Goal: Task Accomplishment & Management: Manage account settings

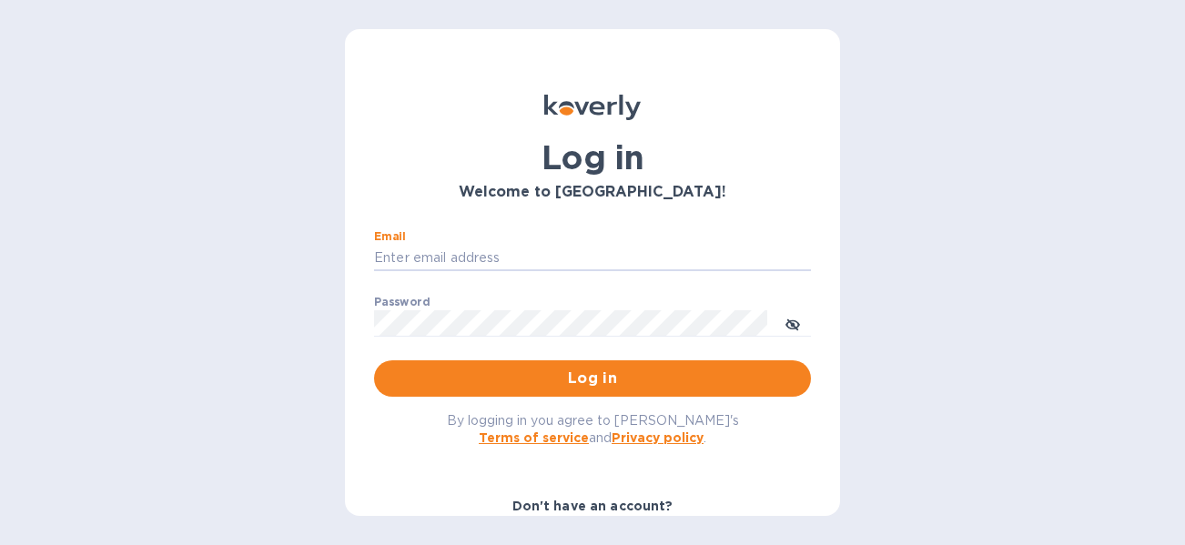
type input "[EMAIL_ADDRESS][DOMAIN_NAME]"
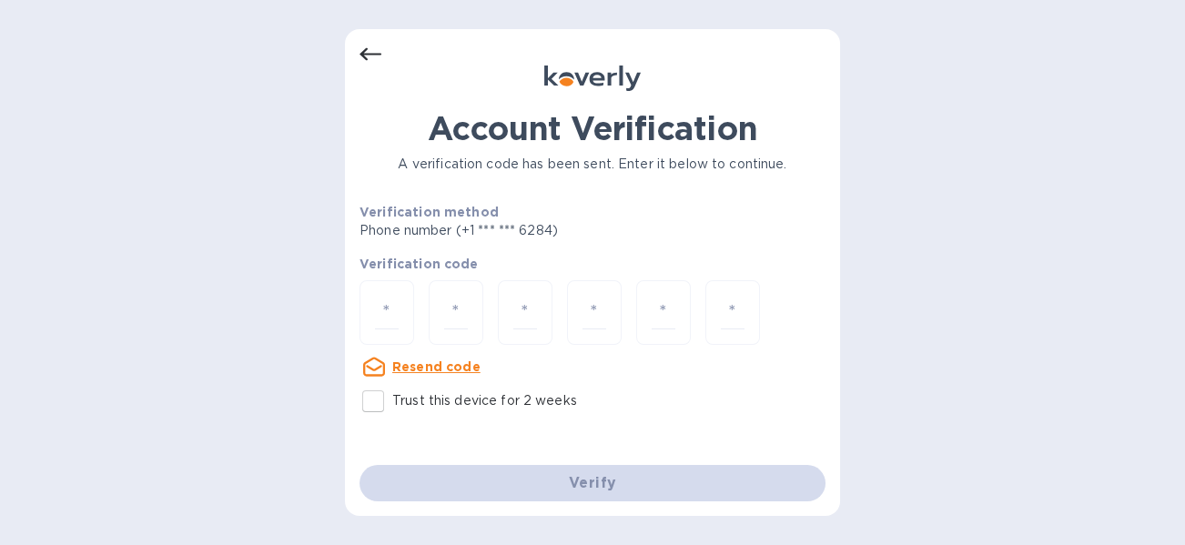
click at [362, 54] on icon at bounding box center [370, 54] width 22 height 13
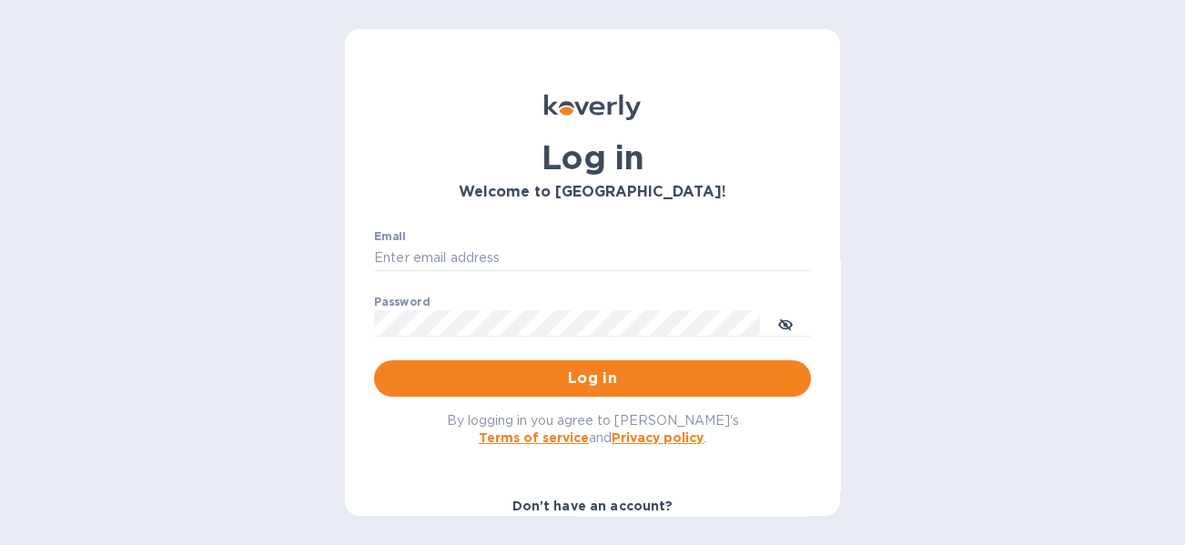
type input "[EMAIL_ADDRESS][DOMAIN_NAME]"
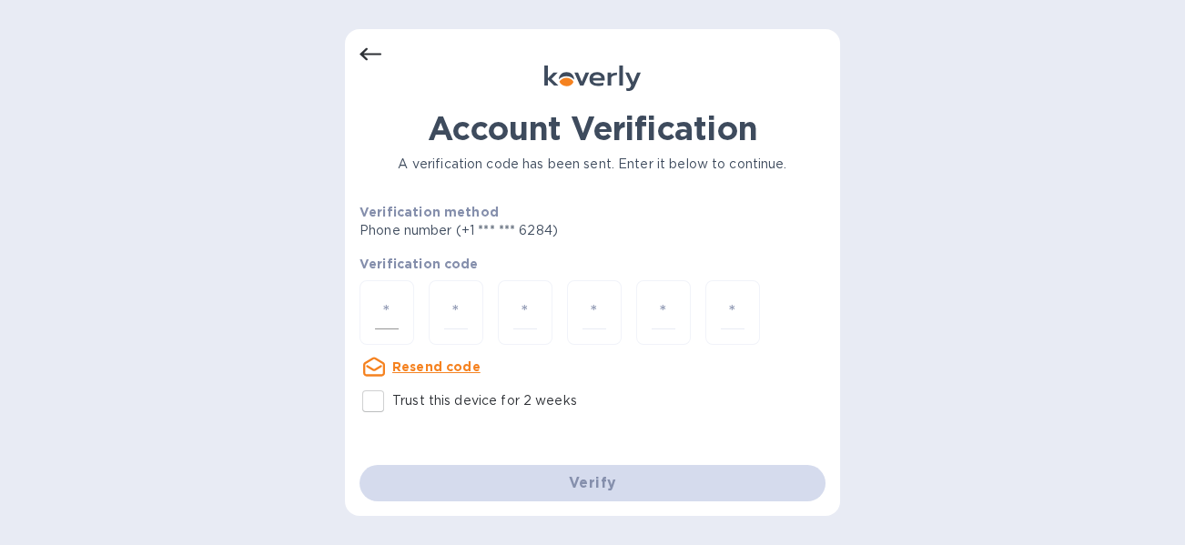
click at [386, 318] on input "number" at bounding box center [387, 313] width 24 height 34
paste input "6"
type input "6"
type input "1"
type input "7"
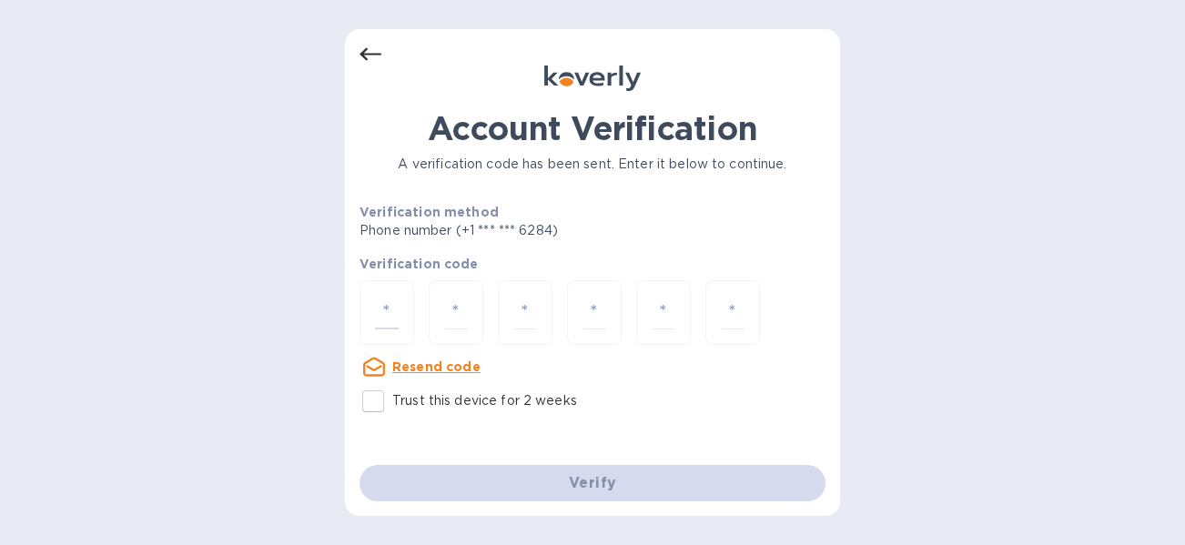
type input "6"
type input "0"
type input "7"
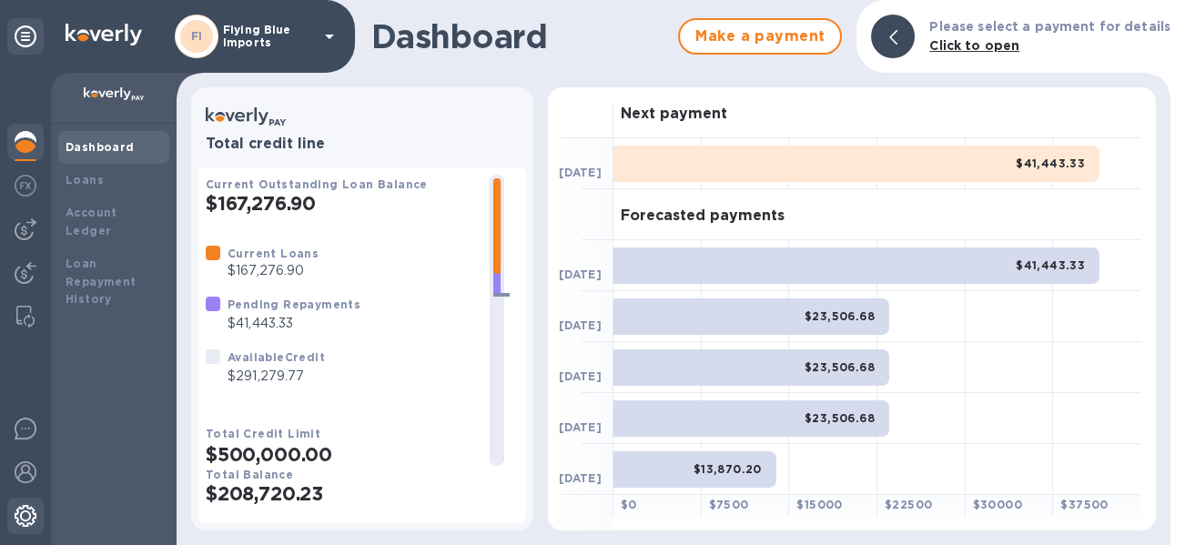
click at [35, 515] on img at bounding box center [26, 516] width 22 height 22
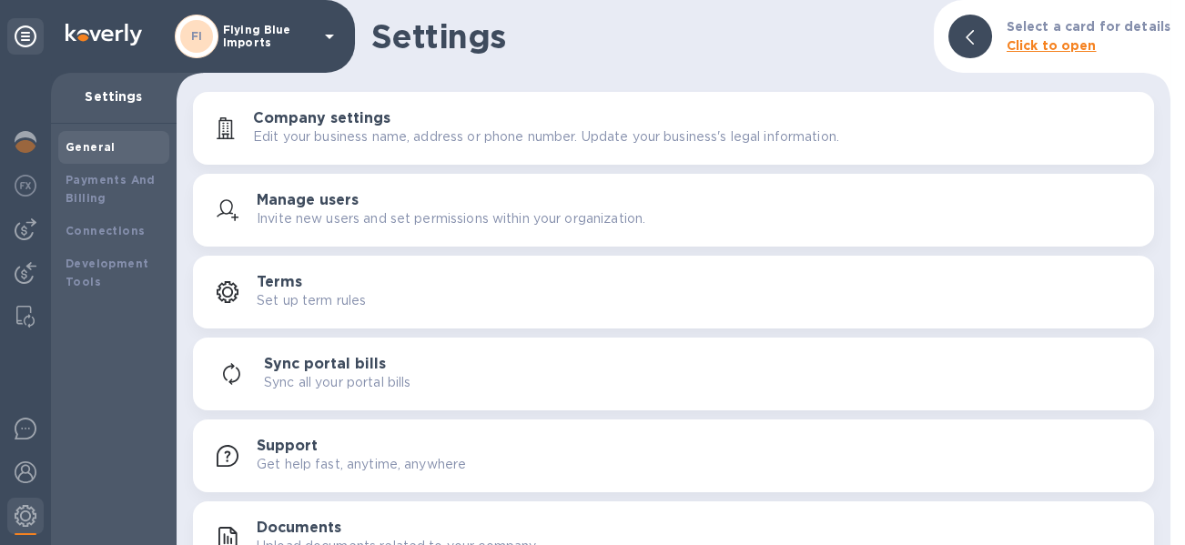
scroll to position [34, 0]
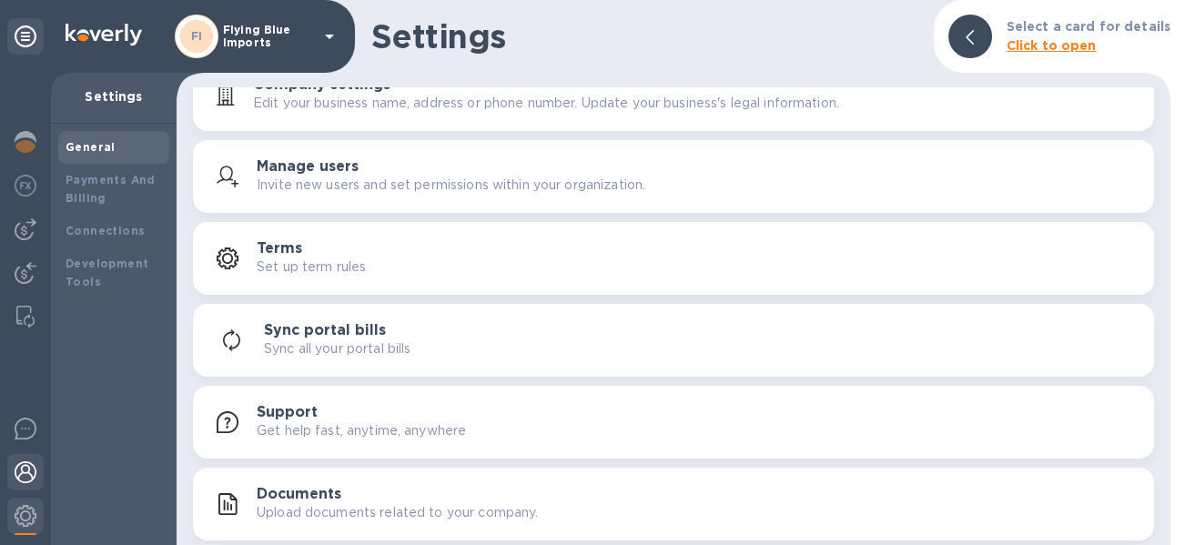
click at [25, 466] on img at bounding box center [26, 472] width 22 height 22
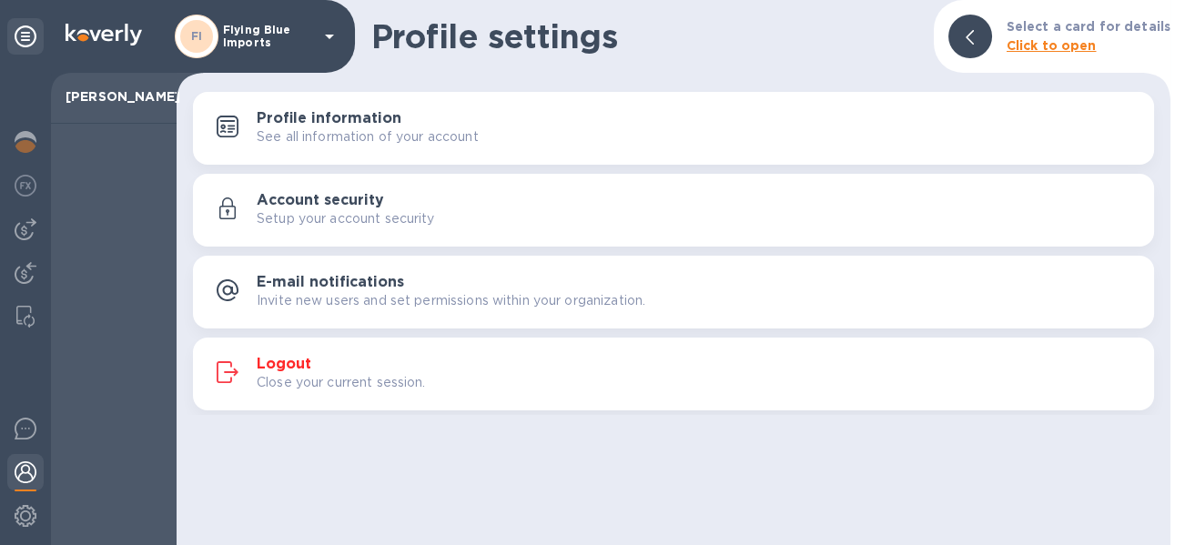
click at [276, 369] on h3 "Logout" at bounding box center [284, 364] width 55 height 17
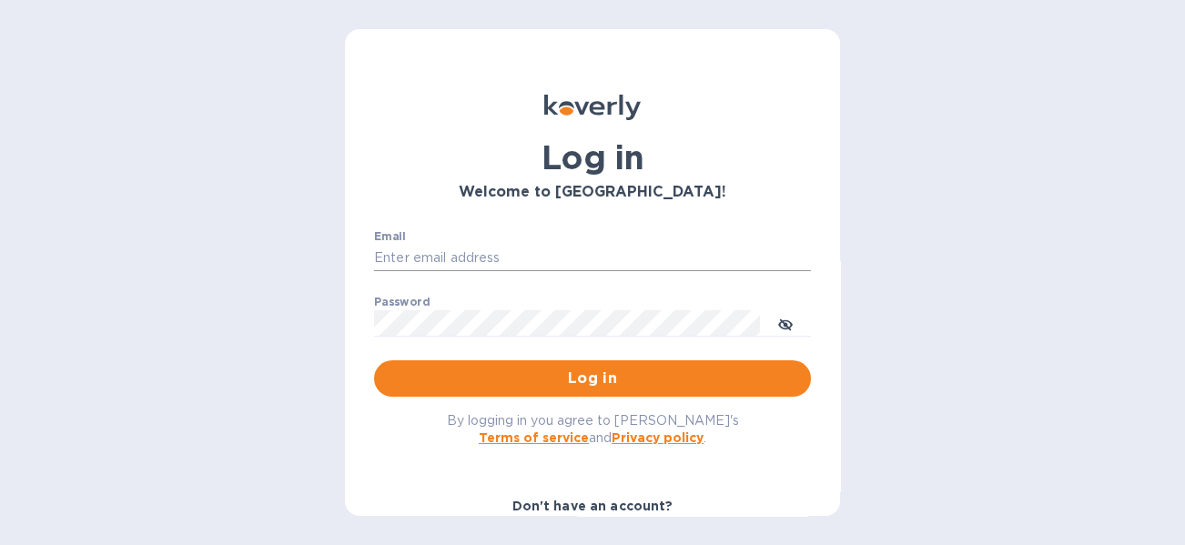
type input "mnelms@proteafinancial.com"
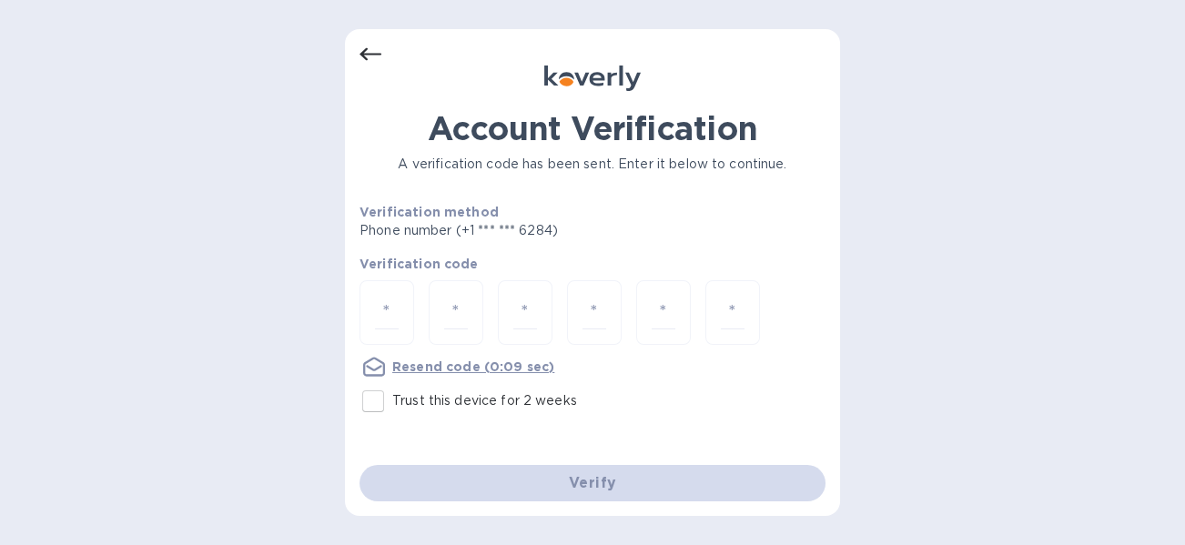
click at [373, 399] on input "Trust this device for 2 weeks" at bounding box center [373, 401] width 38 height 38
checkbox input "true"
drag, startPoint x: 383, startPoint y: 296, endPoint x: 393, endPoint y: 296, distance: 10.0
click at [383, 296] on input "number" at bounding box center [387, 313] width 24 height 34
paste input "2"
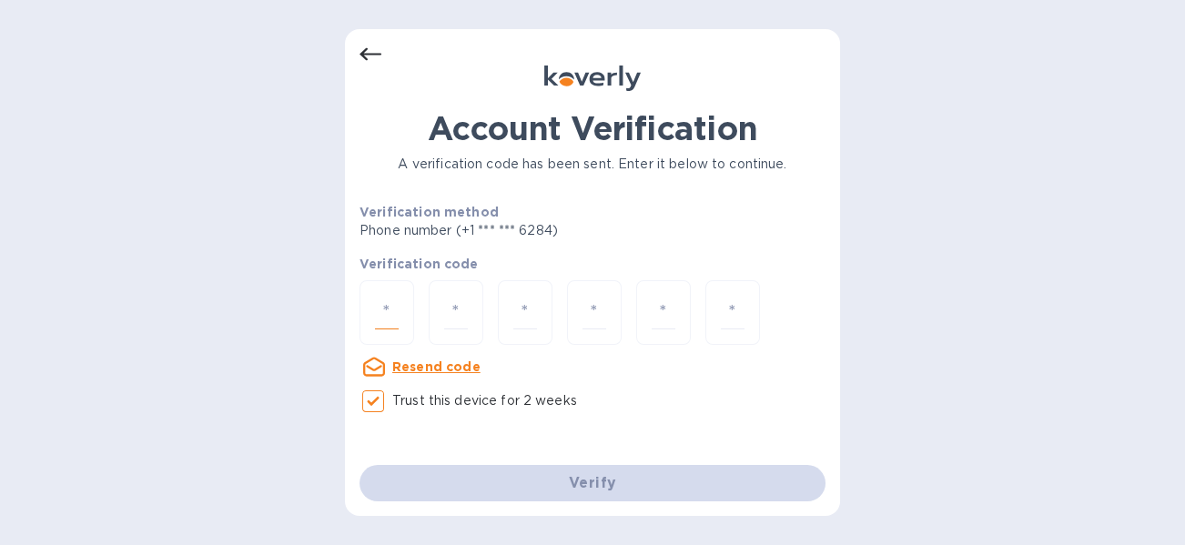
type input "2"
type input "0"
type input "2"
type input "5"
type input "3"
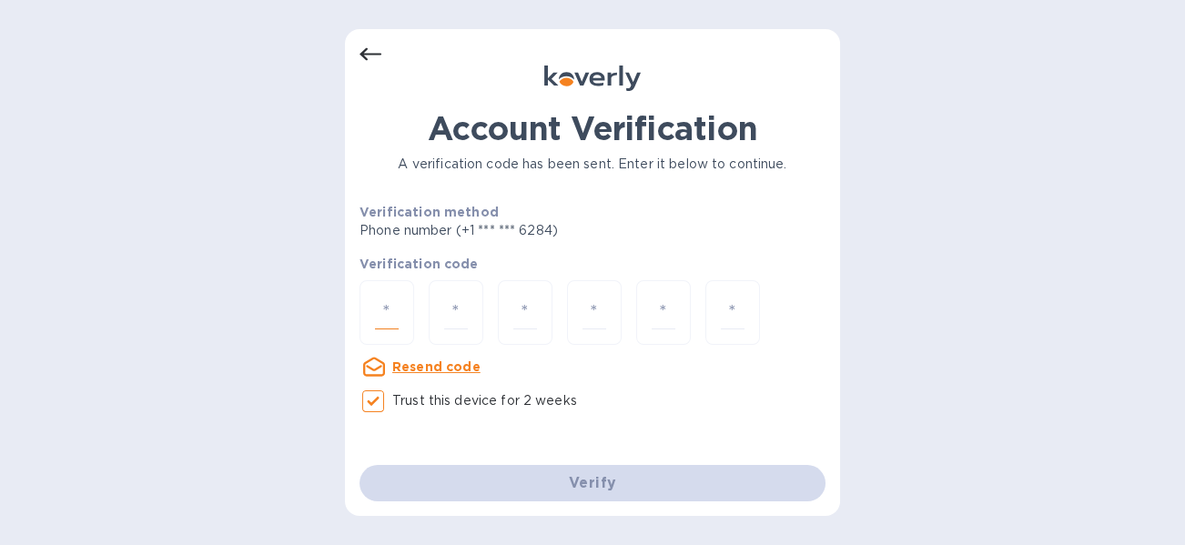
type input "2"
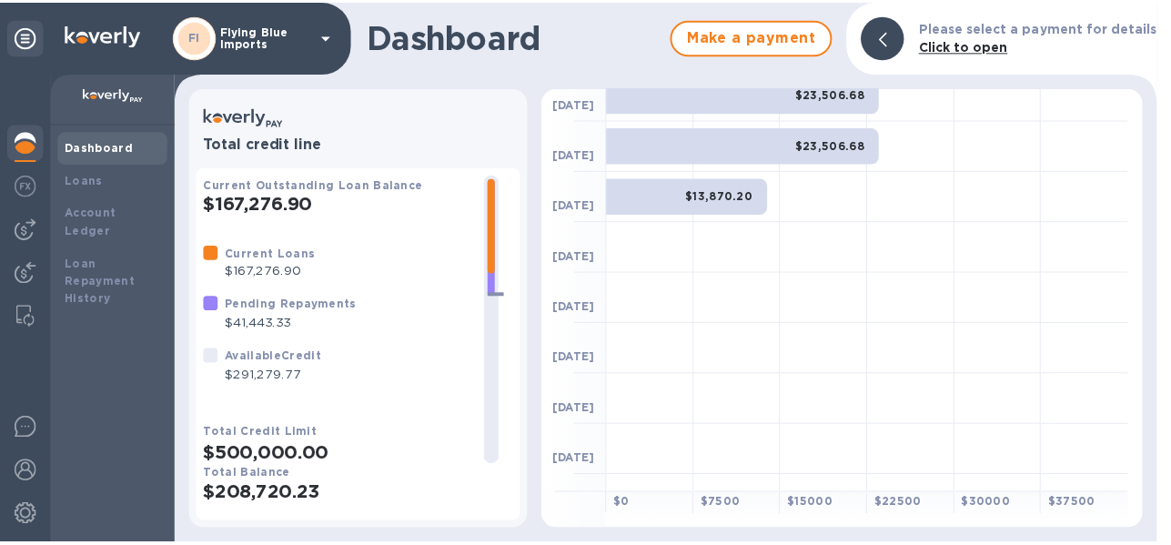
scroll to position [307, 0]
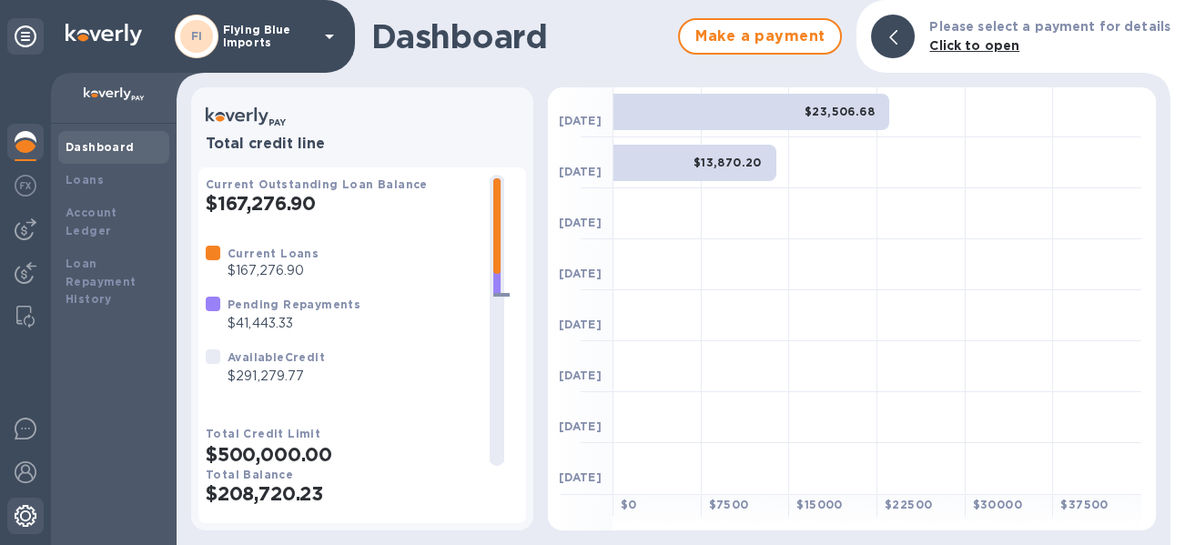
click at [34, 517] on img at bounding box center [26, 516] width 22 height 22
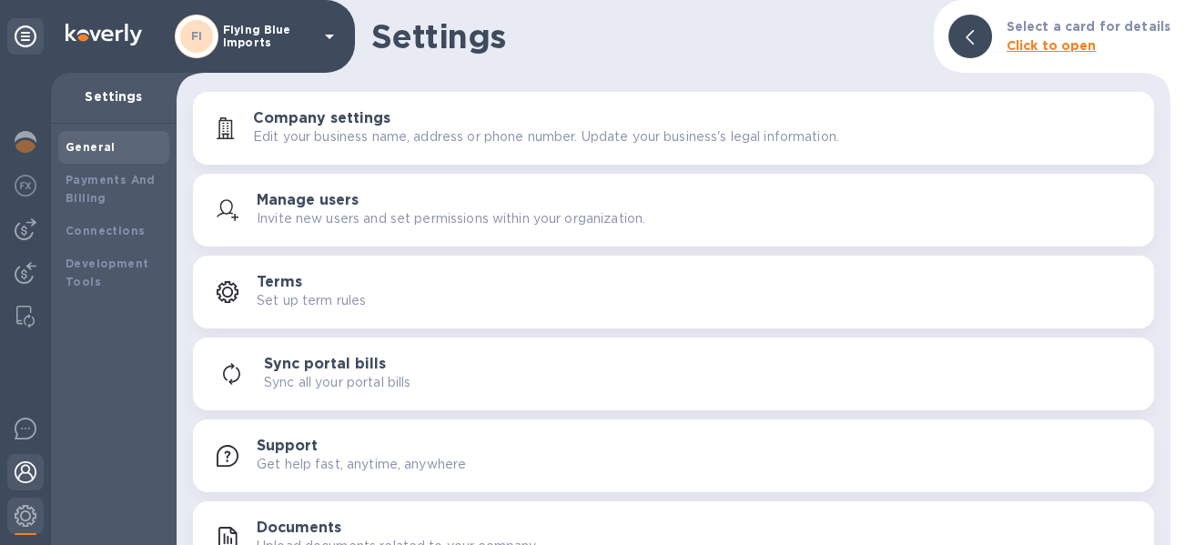
click at [25, 474] on img at bounding box center [26, 472] width 22 height 22
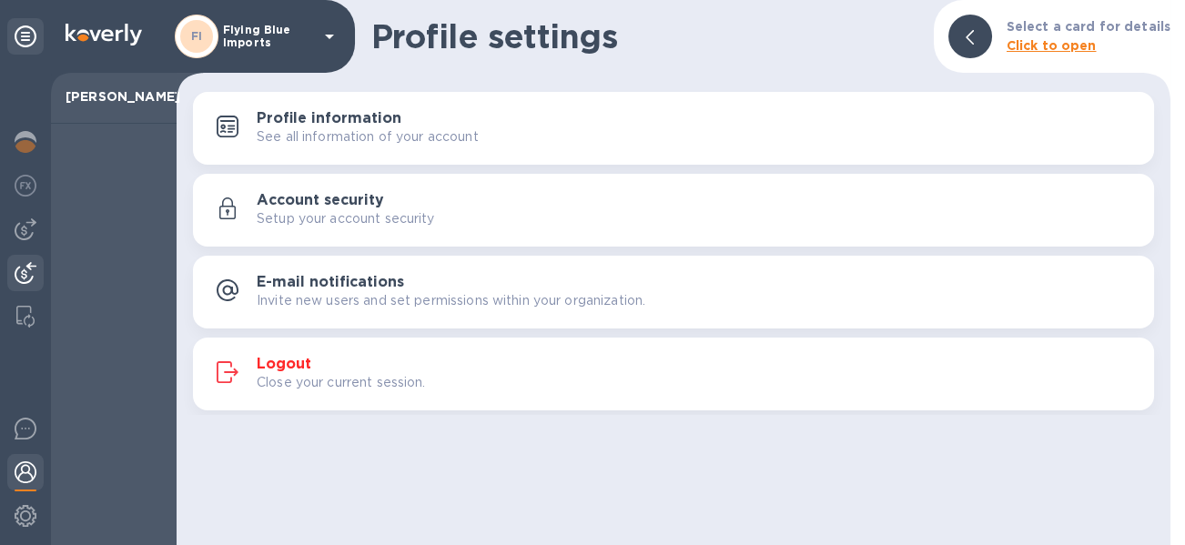
click at [24, 267] on img at bounding box center [26, 273] width 22 height 22
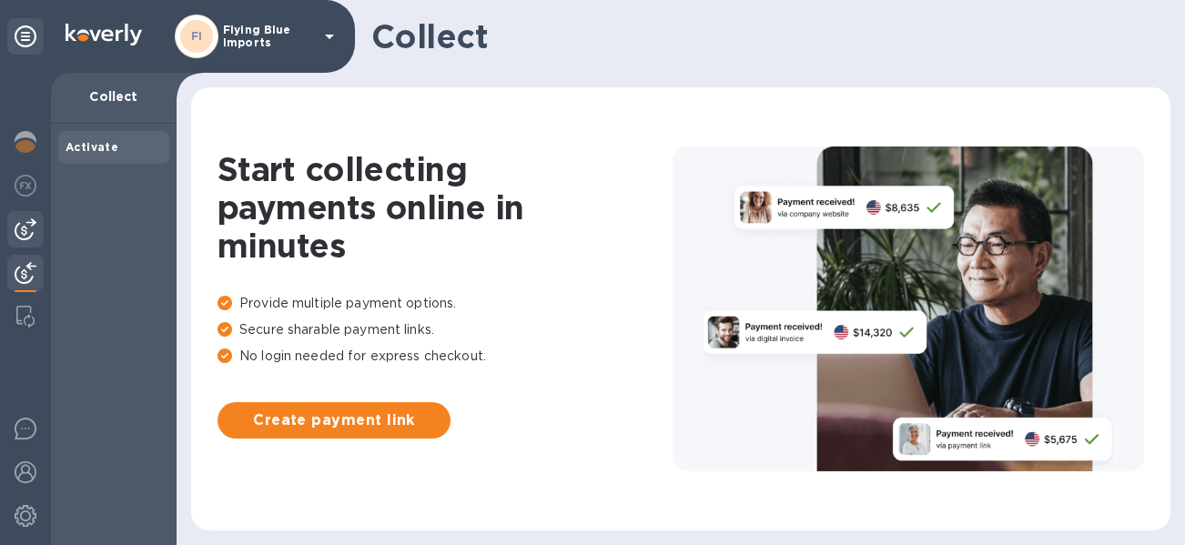
click at [18, 226] on img at bounding box center [26, 229] width 22 height 22
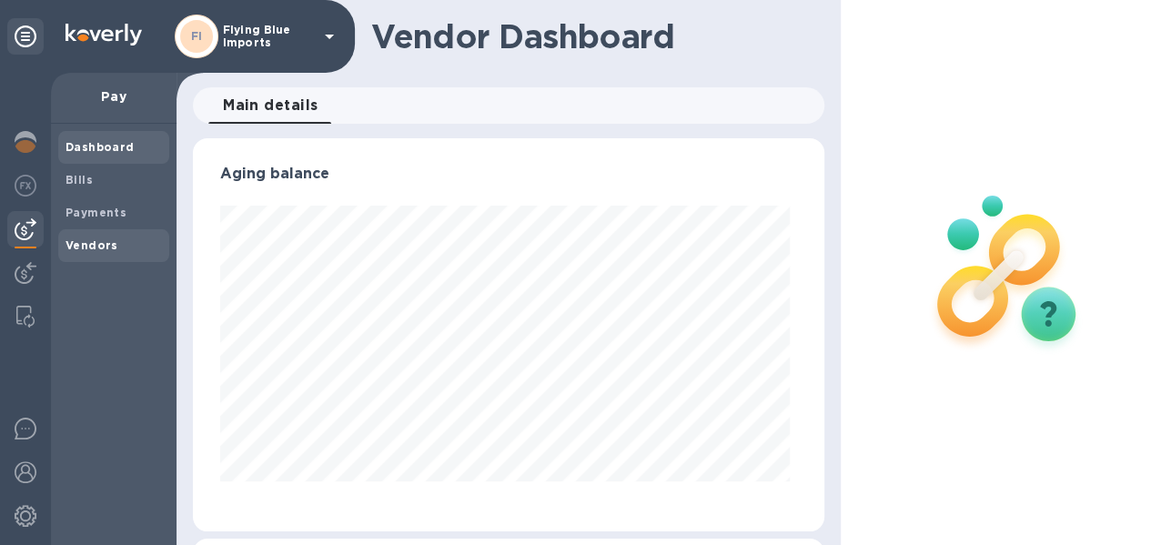
scroll to position [392, 624]
click at [96, 209] on b "Payments" at bounding box center [96, 213] width 61 height 14
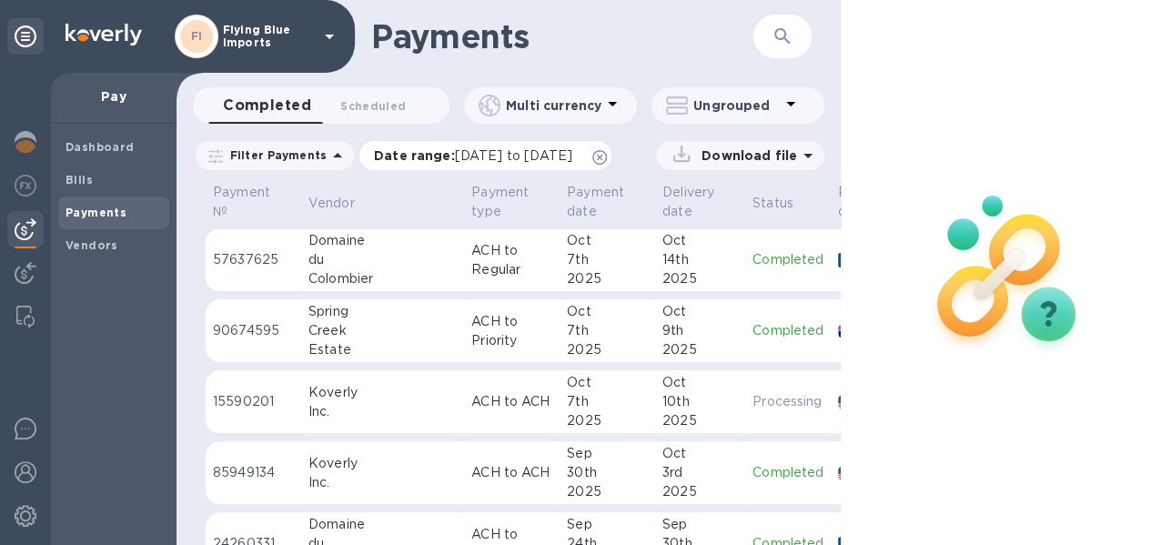
click at [571, 157] on span "09/08/2025 to 10/09/2025" at bounding box center [513, 155] width 117 height 15
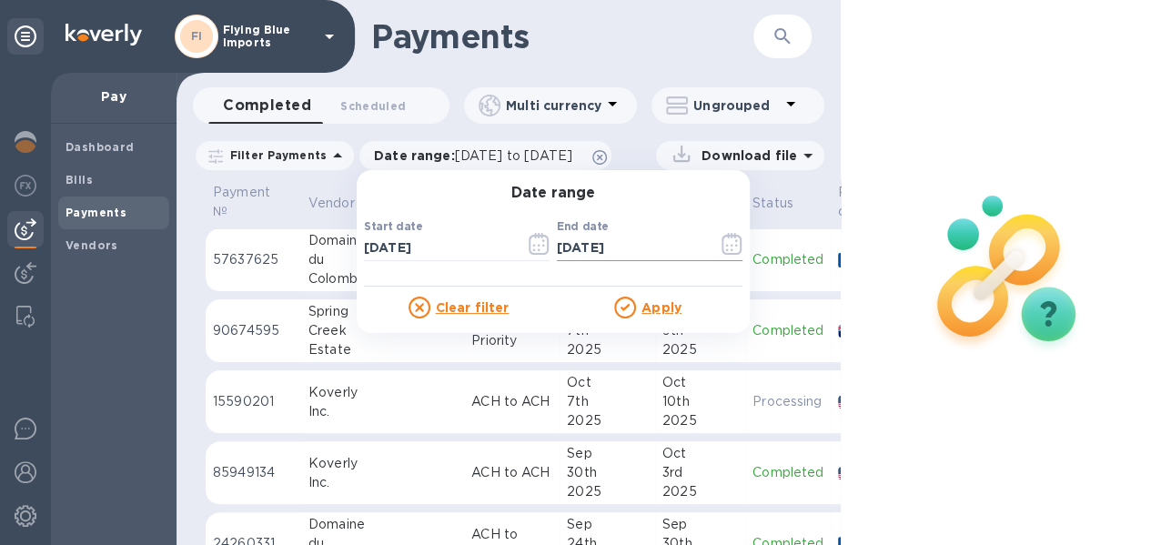
click at [723, 240] on icon "button" at bounding box center [732, 244] width 21 height 22
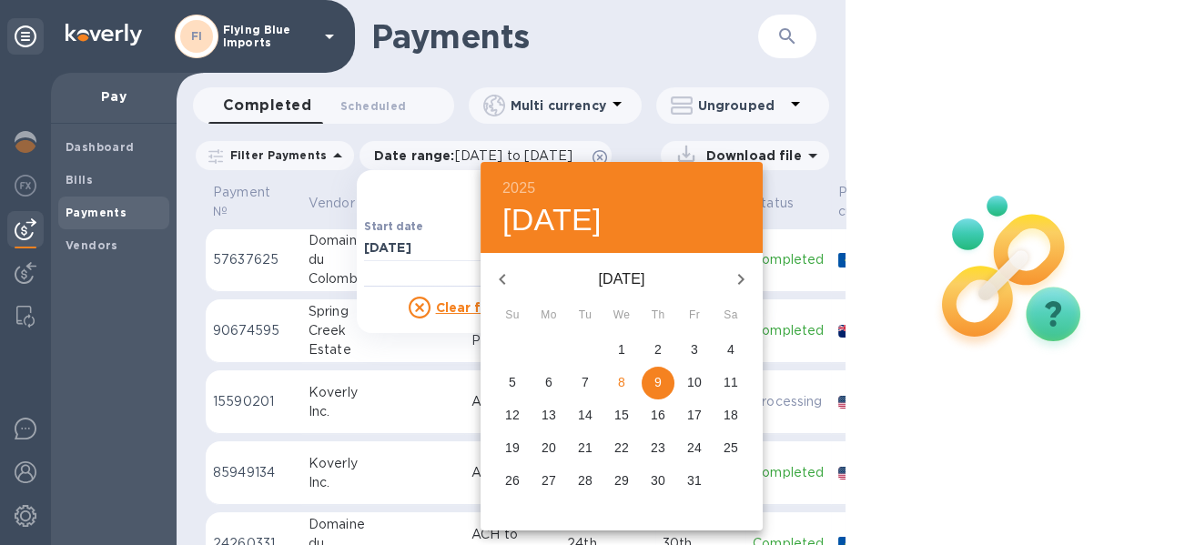
click at [505, 278] on icon "button" at bounding box center [502, 279] width 22 height 22
click at [549, 482] on p "25" at bounding box center [548, 480] width 15 height 18
type input "08/25/2025"
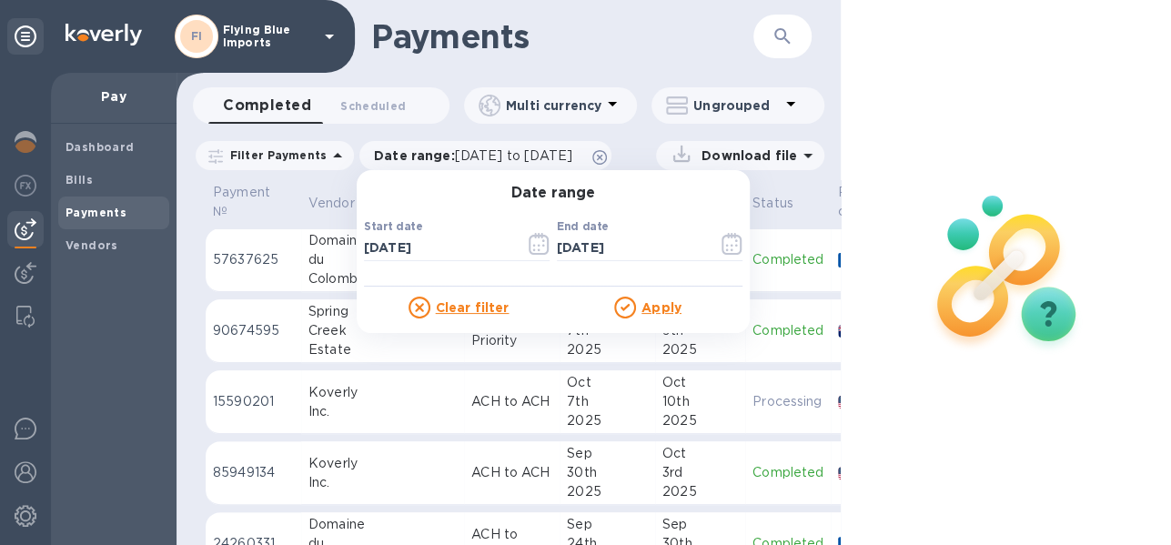
click at [631, 303] on div at bounding box center [627, 308] width 27 height 22
click at [652, 304] on u "Apply" at bounding box center [662, 307] width 40 height 15
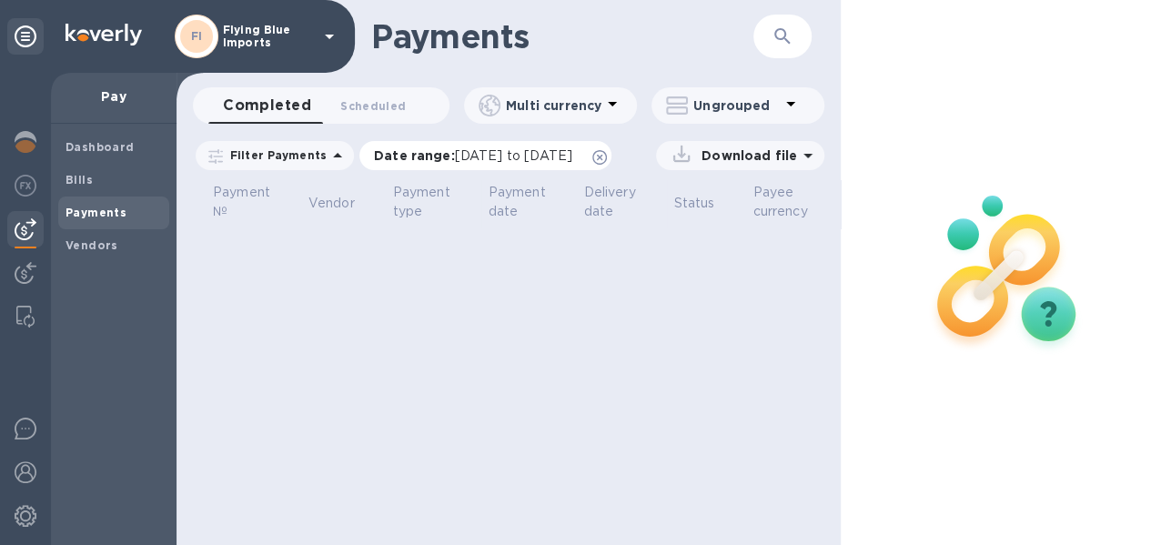
click at [607, 157] on icon at bounding box center [599, 157] width 15 height 15
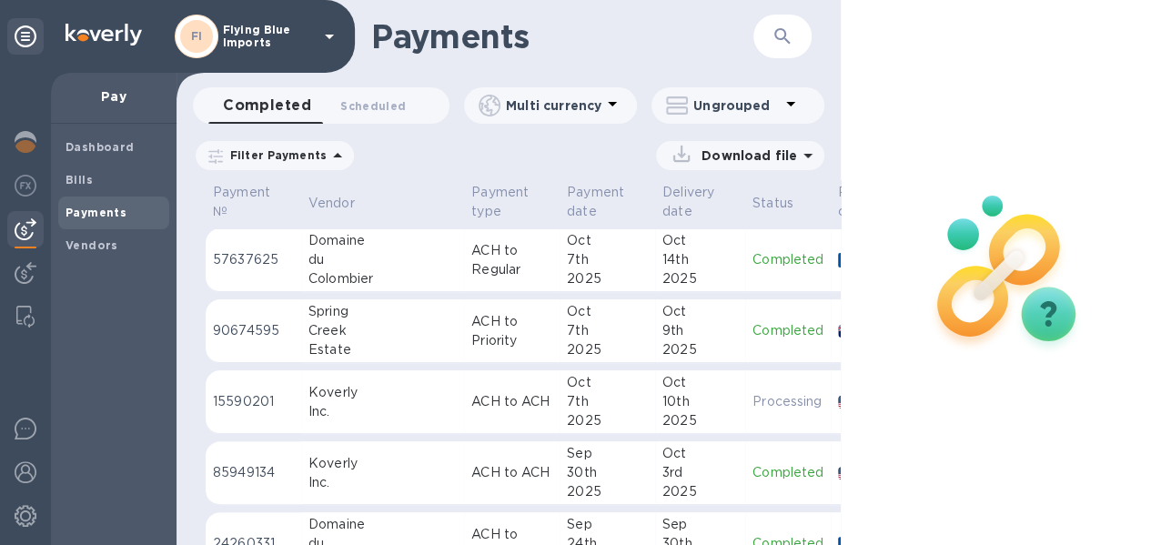
click at [315, 158] on p "Filter Payments" at bounding box center [275, 154] width 104 height 15
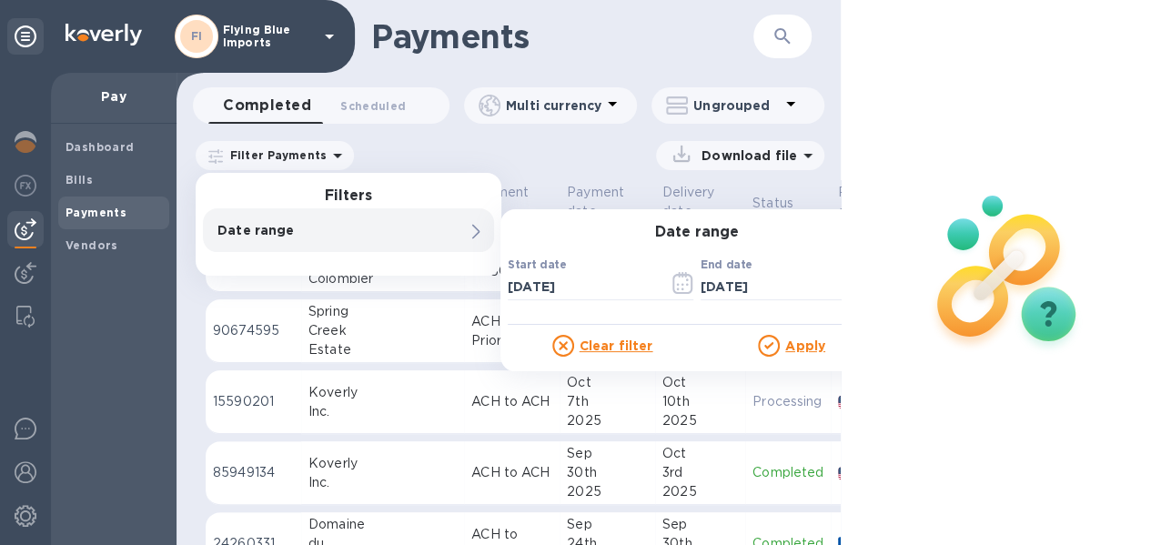
click at [289, 231] on p "Date range" at bounding box center [317, 230] width 200 height 18
click at [566, 283] on input "10/08/2025" at bounding box center [581, 286] width 147 height 27
click at [691, 279] on icon "button" at bounding box center [682, 283] width 20 height 22
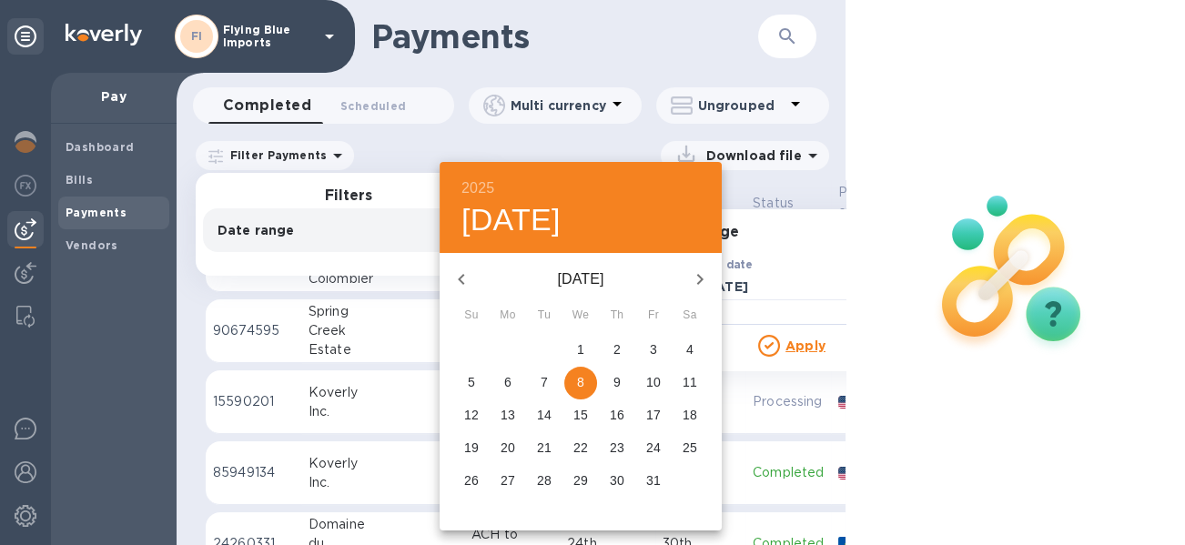
click at [467, 278] on icon "button" at bounding box center [461, 279] width 22 height 22
click at [653, 347] on p "1" at bounding box center [653, 349] width 7 height 18
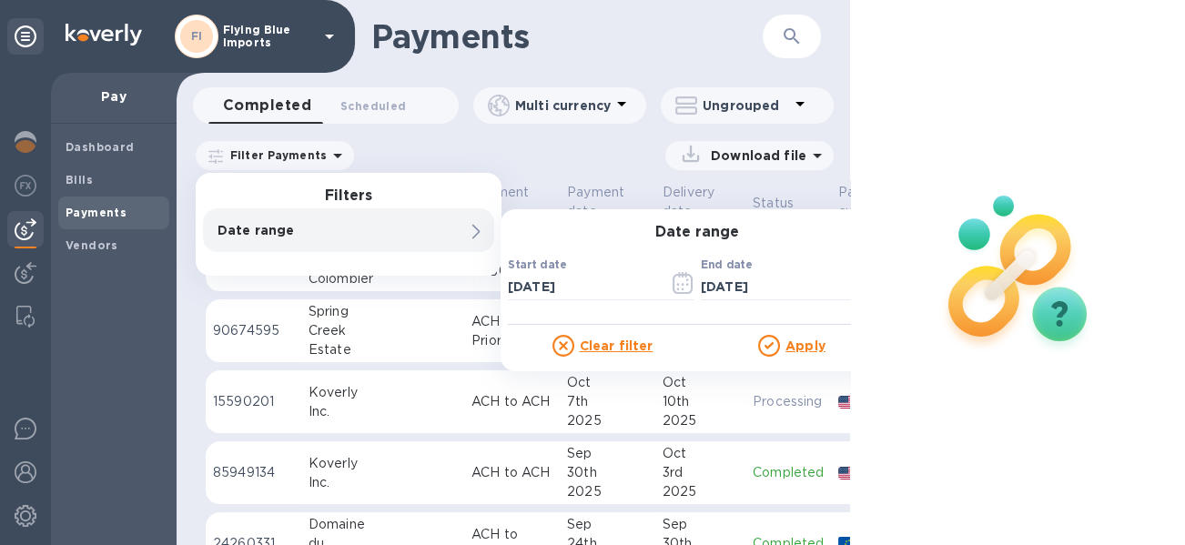
type input "08/01/2025"
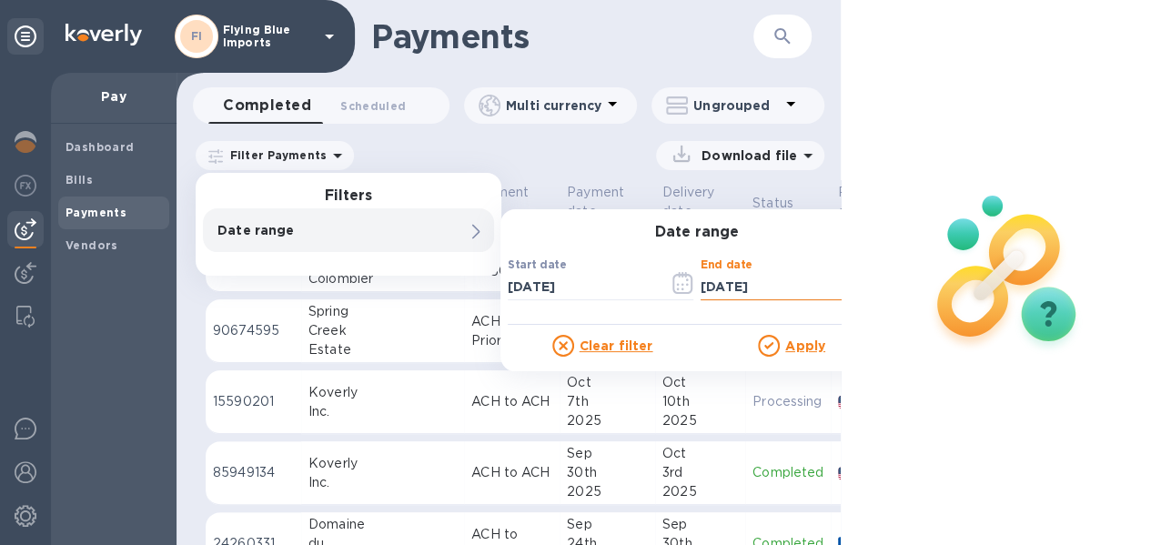
click at [699, 286] on div "Start date 08/01/2025 ​ End date 10/08/2025 ​" at bounding box center [697, 282] width 386 height 91
click at [731, 278] on input "10/08/2025" at bounding box center [774, 286] width 147 height 27
click at [786, 339] on u "Apply" at bounding box center [805, 346] width 40 height 15
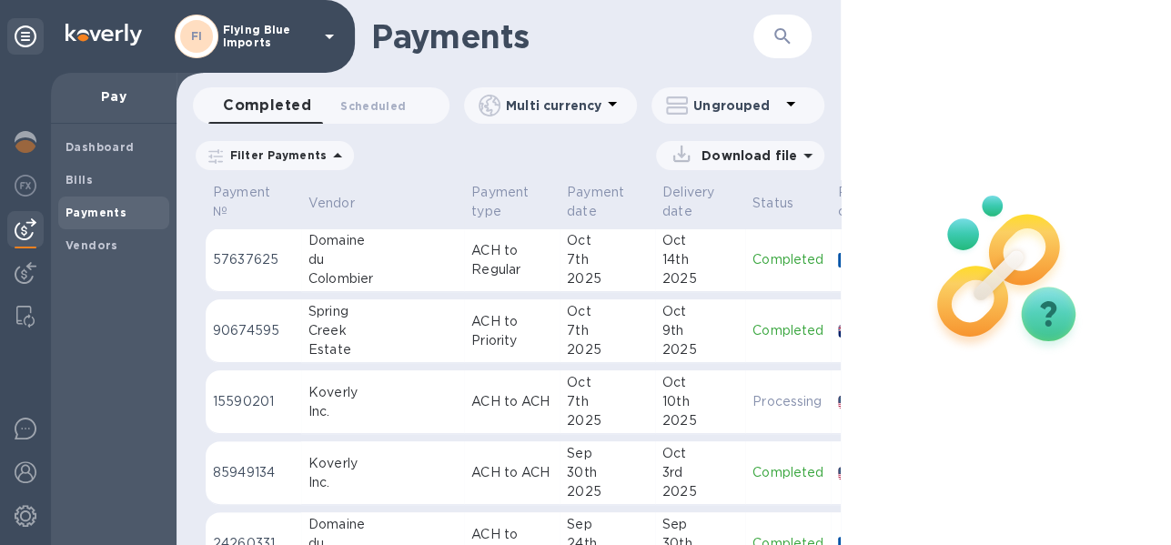
click at [749, 152] on p "Download file" at bounding box center [745, 156] width 103 height 18
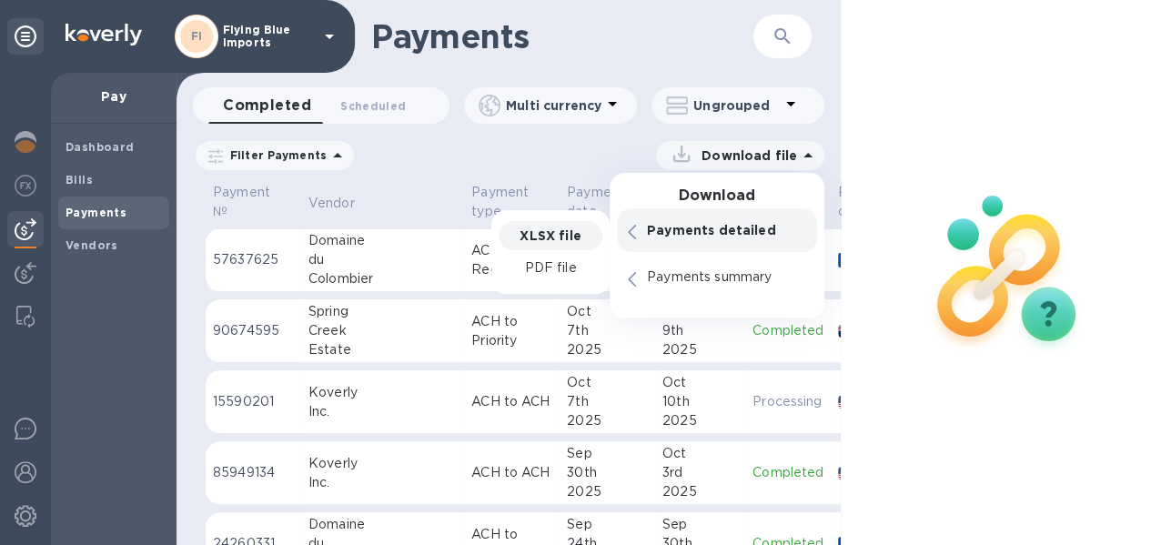
click at [571, 237] on p "XLSX file" at bounding box center [550, 236] width 61 height 18
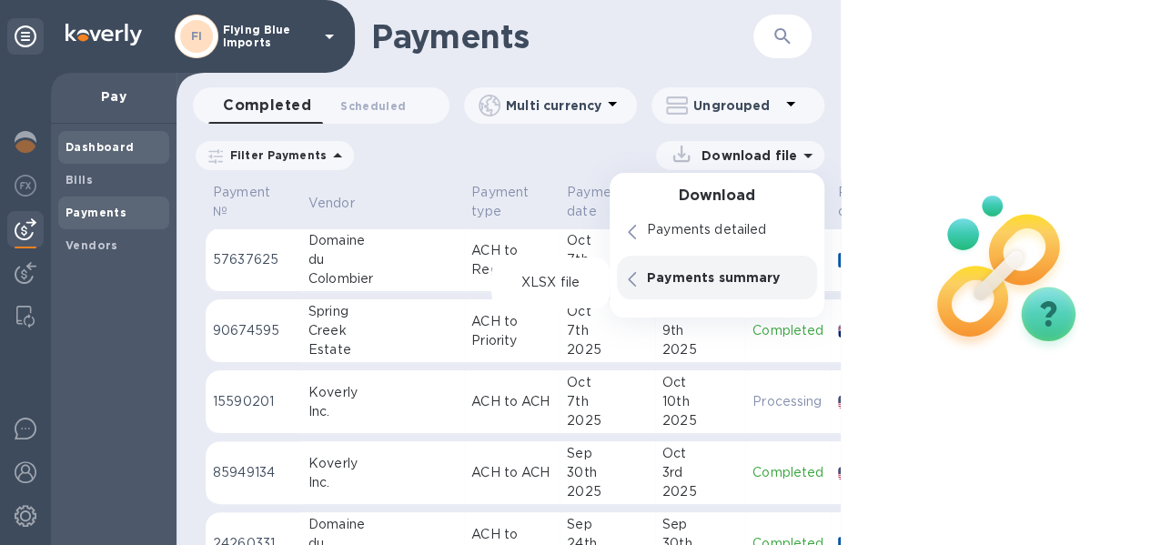
click at [96, 147] on b "Dashboard" at bounding box center [100, 147] width 69 height 14
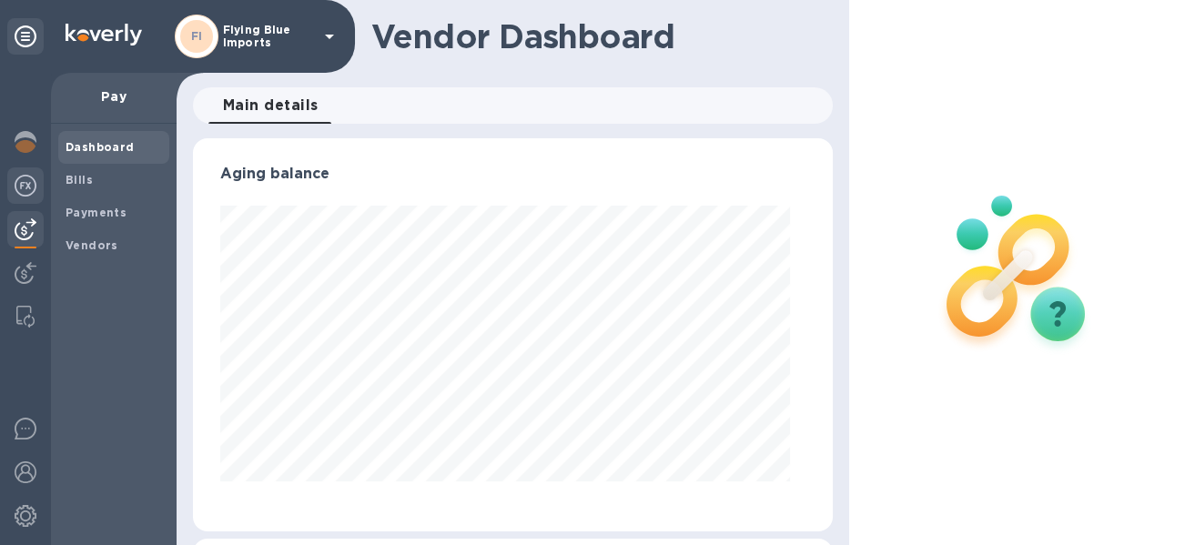
click at [21, 180] on img at bounding box center [26, 186] width 22 height 22
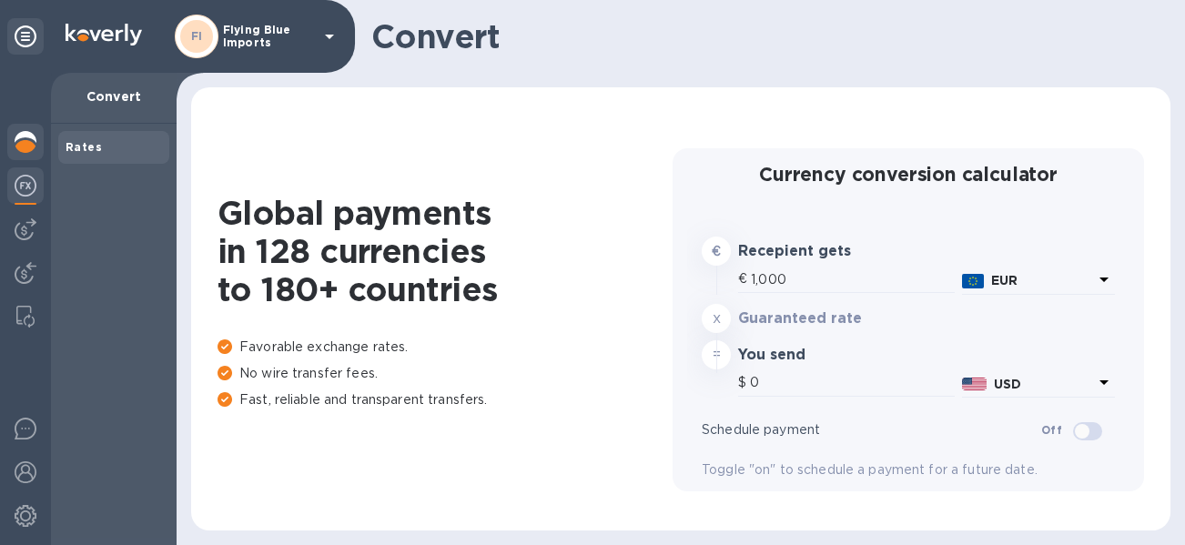
click at [26, 143] on img at bounding box center [26, 142] width 22 height 22
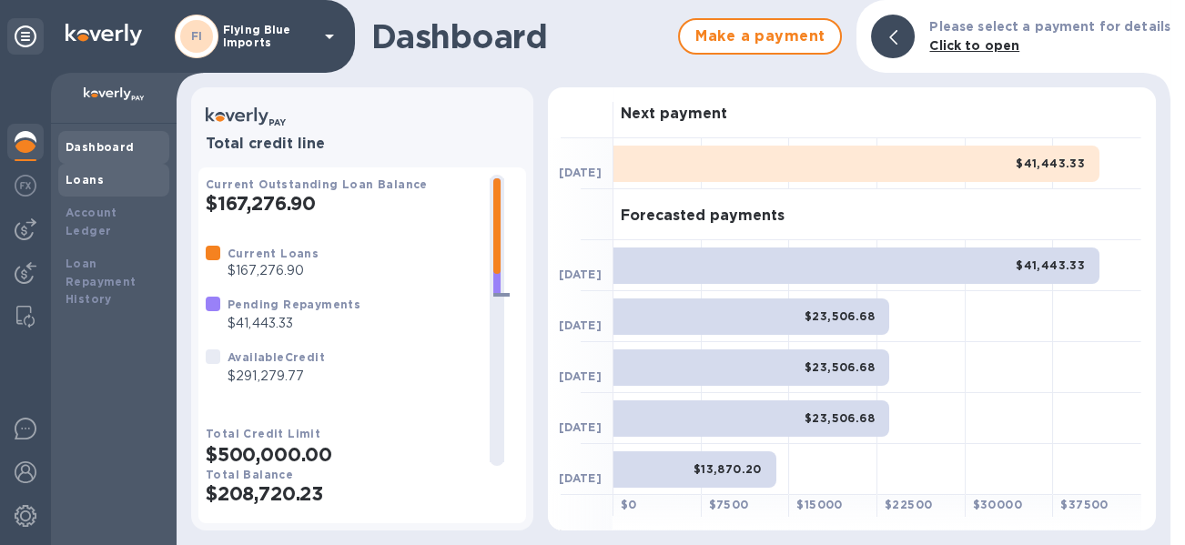
click at [94, 185] on b "Loans" at bounding box center [85, 180] width 38 height 14
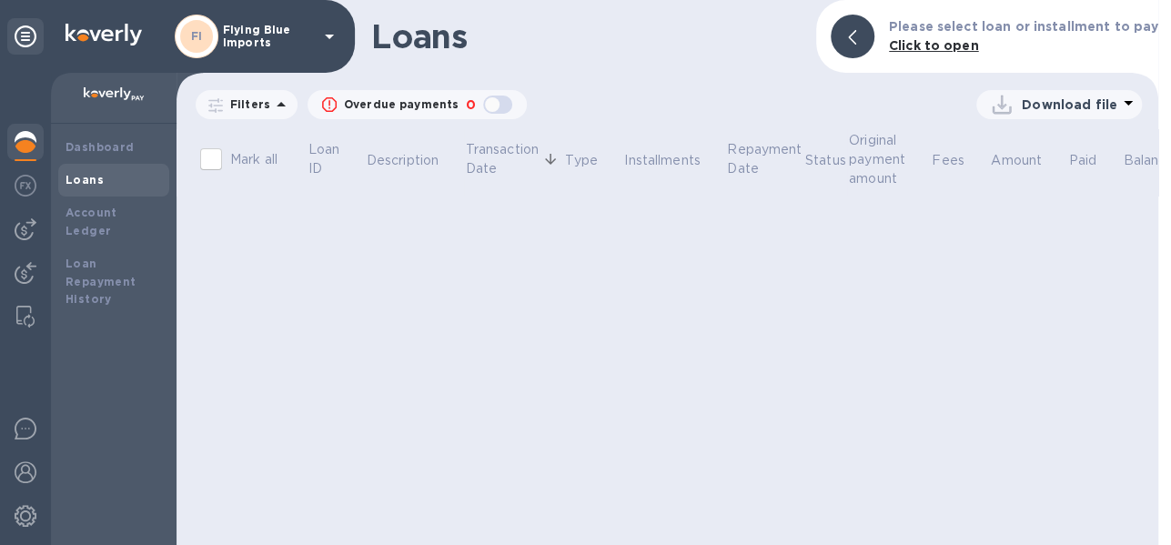
click at [244, 111] on p "Filters" at bounding box center [246, 103] width 47 height 15
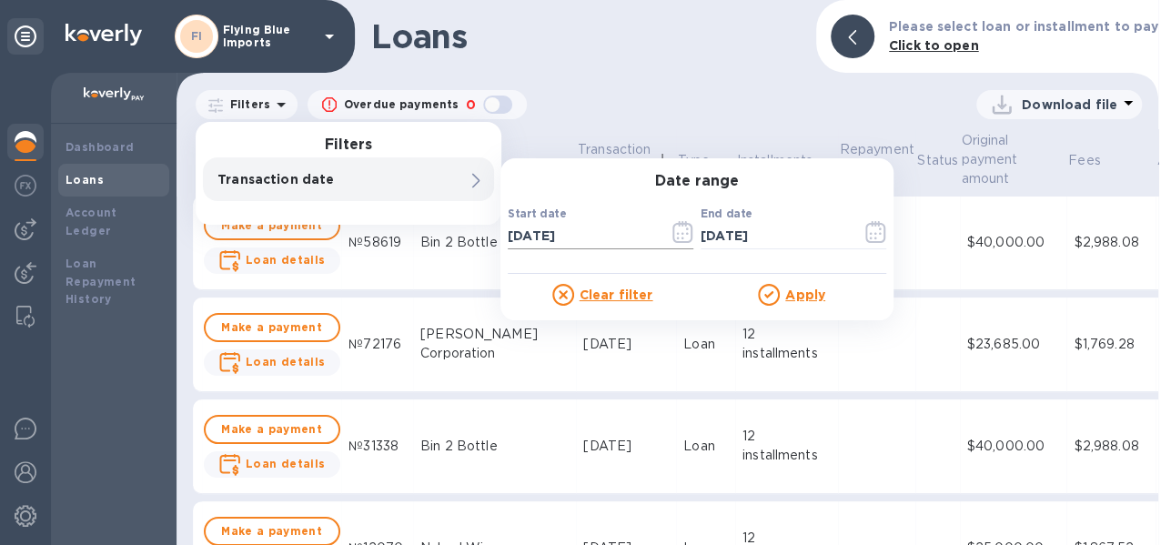
click at [692, 230] on icon "button" at bounding box center [682, 232] width 20 height 22
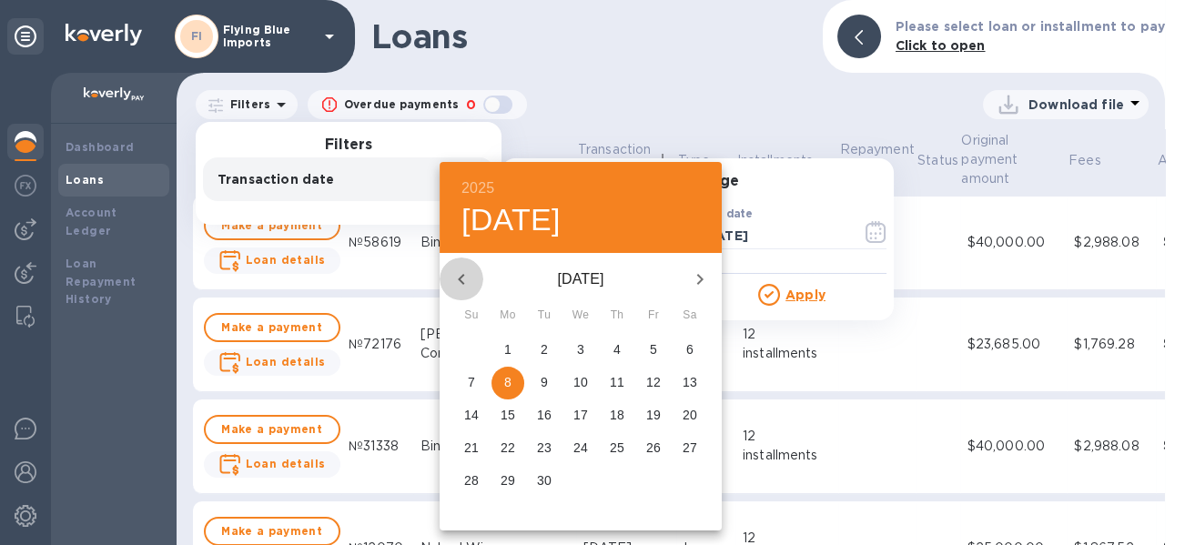
click at [461, 276] on icon "button" at bounding box center [461, 279] width 6 height 11
click at [650, 345] on p "1" at bounding box center [653, 349] width 7 height 18
type input "08/01/2025"
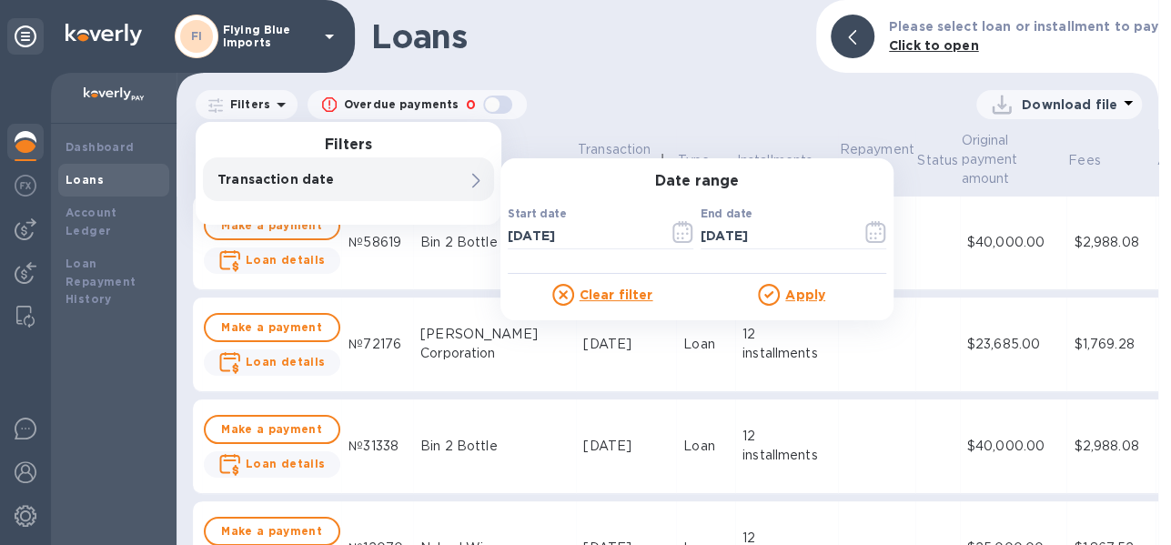
click at [785, 290] on u "Apply" at bounding box center [805, 295] width 40 height 15
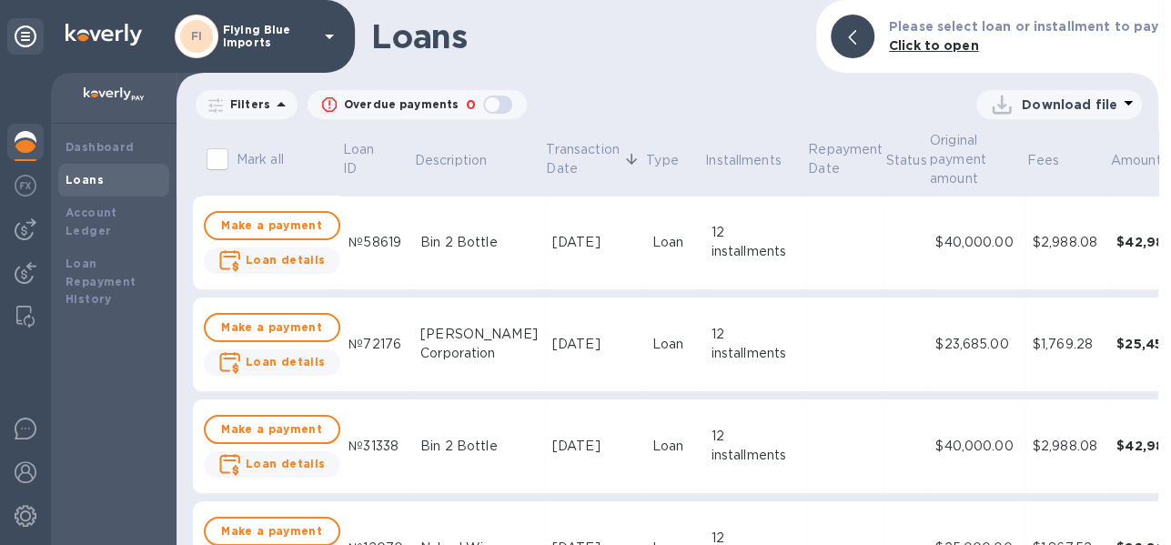
click at [1069, 105] on p "Download file" at bounding box center [1070, 105] width 96 height 18
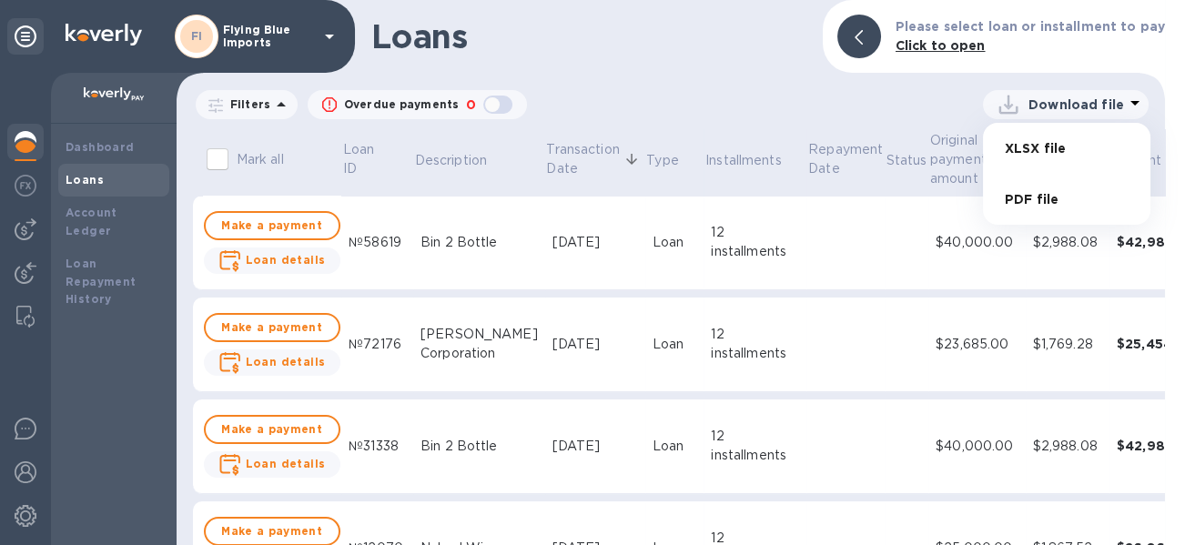
click at [1029, 151] on li "XLSX file" at bounding box center [1067, 148] width 124 height 51
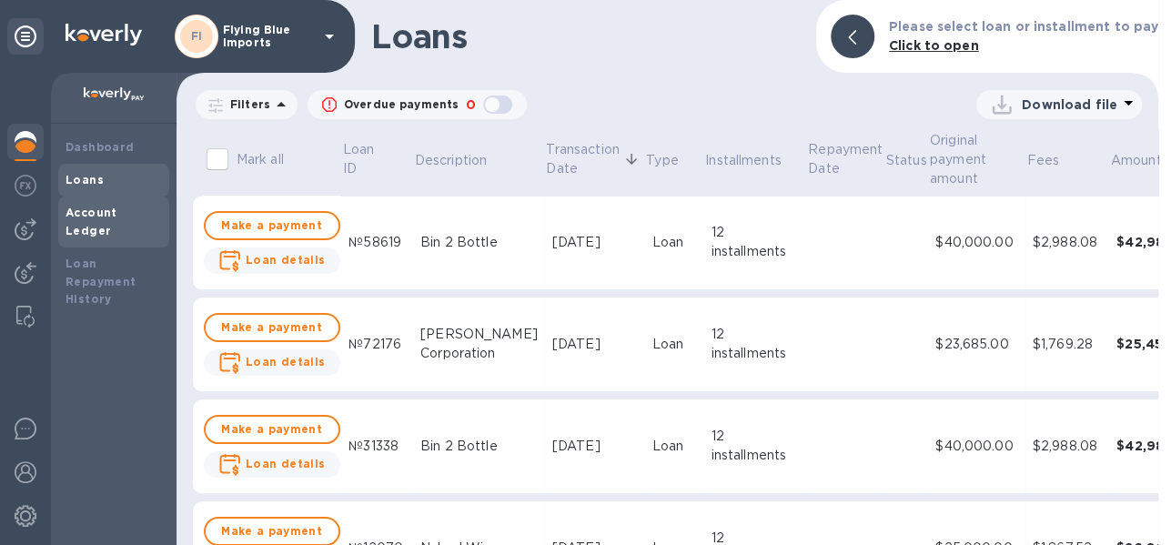
click at [126, 217] on div "Account Ledger" at bounding box center [114, 222] width 96 height 36
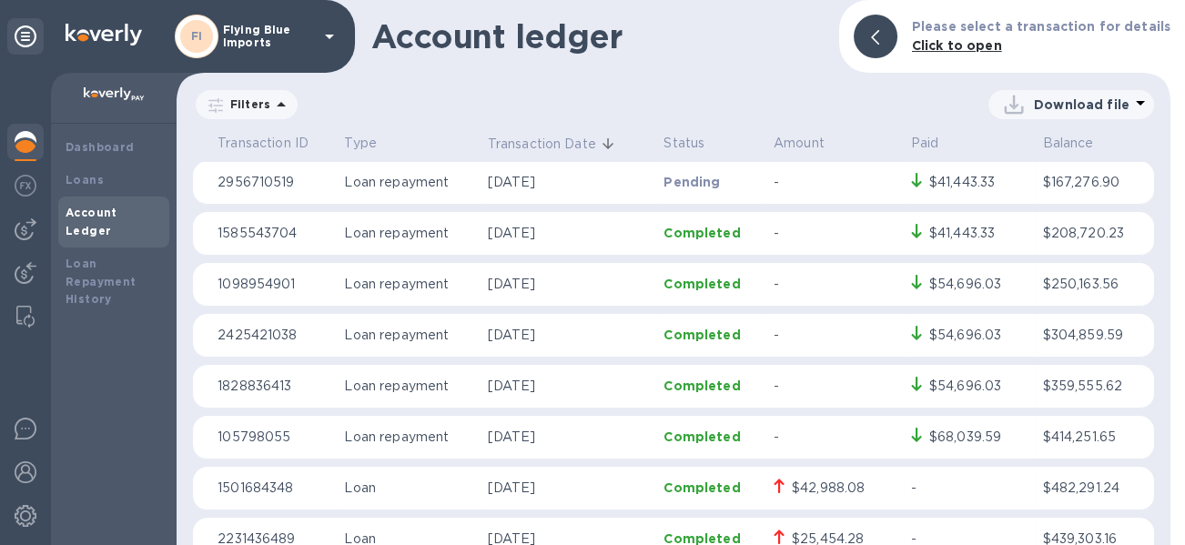
click at [256, 106] on p "Filters" at bounding box center [246, 103] width 47 height 15
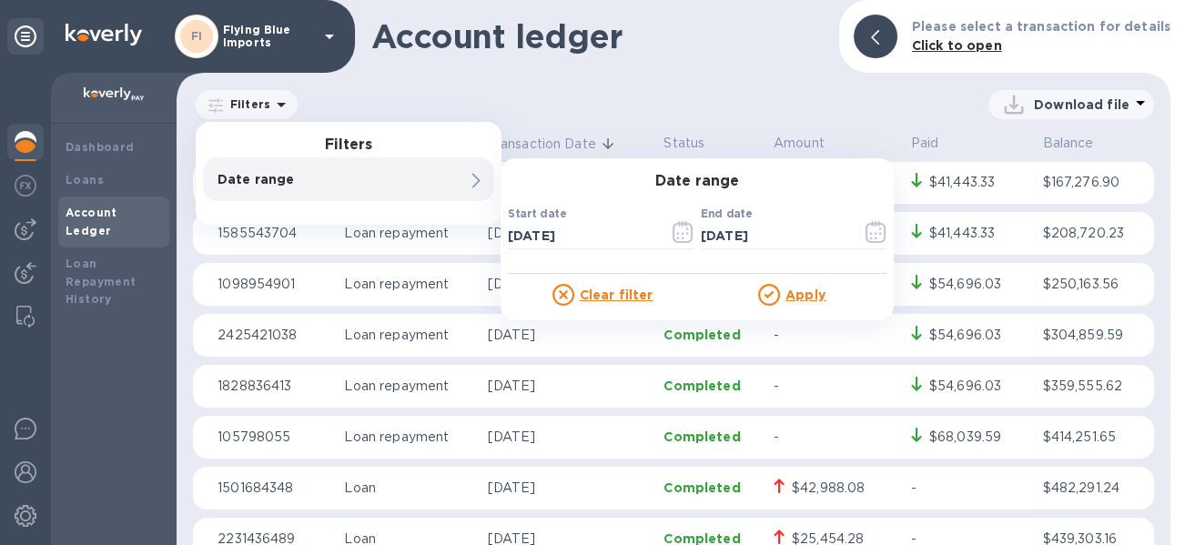
click at [283, 176] on p "Date range" at bounding box center [317, 179] width 200 height 18
click at [678, 228] on icon "button" at bounding box center [682, 232] width 21 height 22
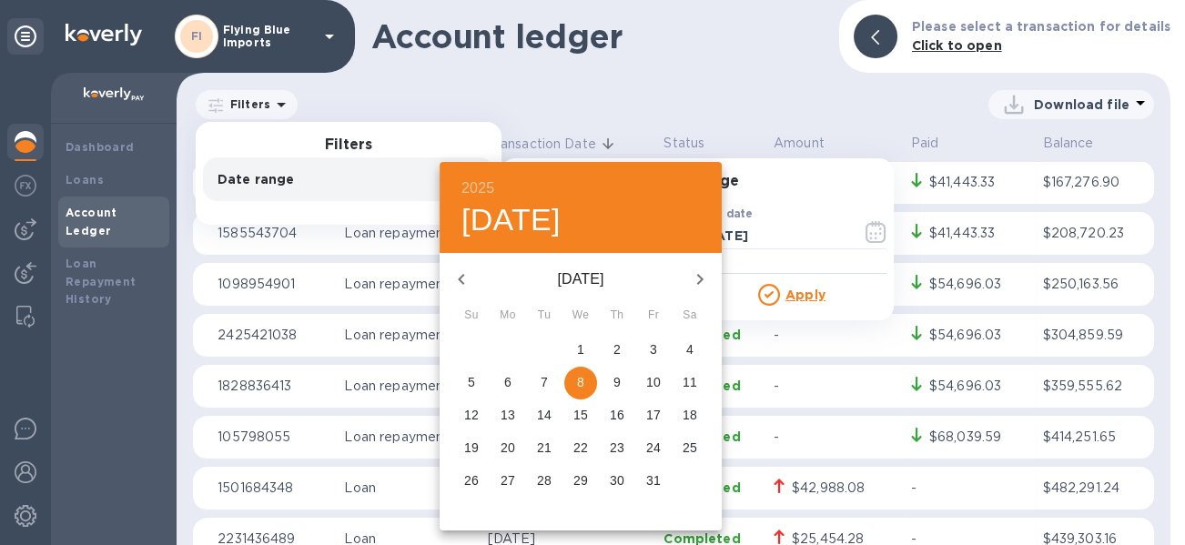
click at [467, 274] on icon "button" at bounding box center [461, 279] width 22 height 22
click at [654, 344] on p "1" at bounding box center [653, 349] width 7 height 18
type input "08/01/2025"
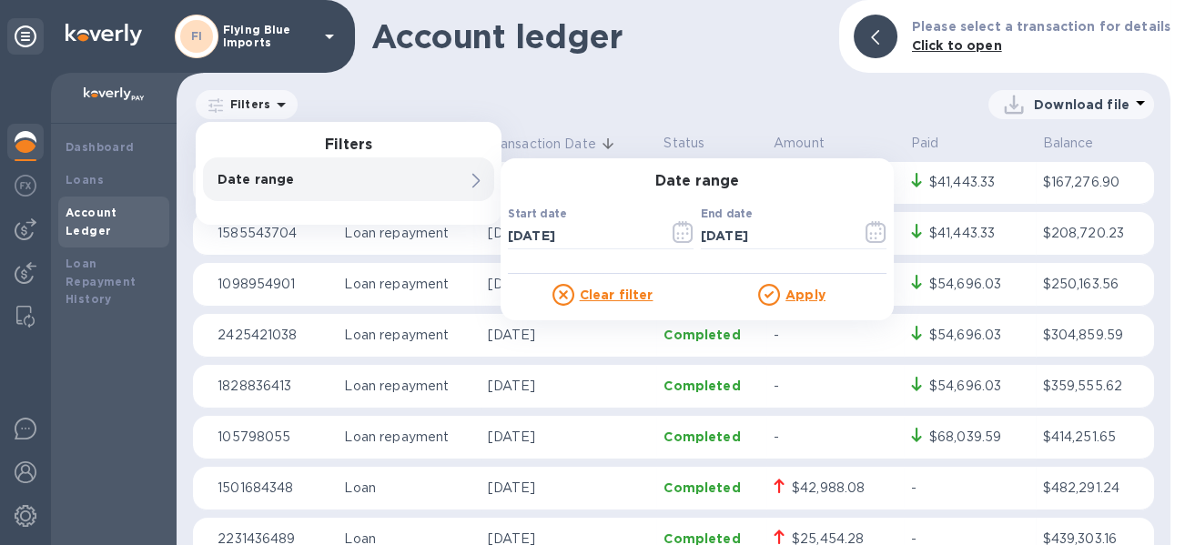
click at [803, 293] on u "Apply" at bounding box center [805, 295] width 40 height 15
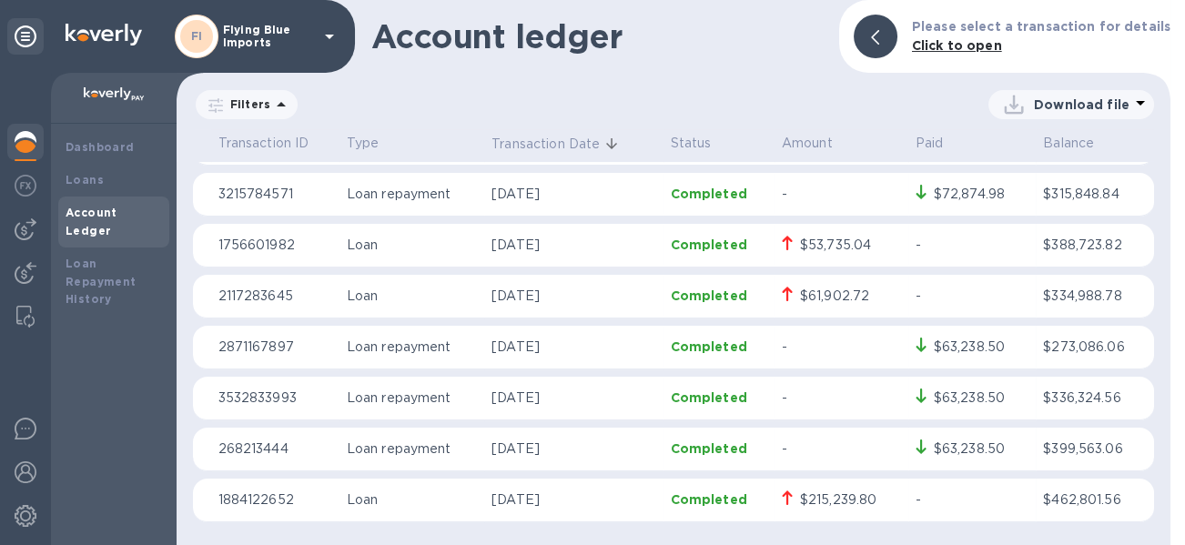
scroll to position [54, 0]
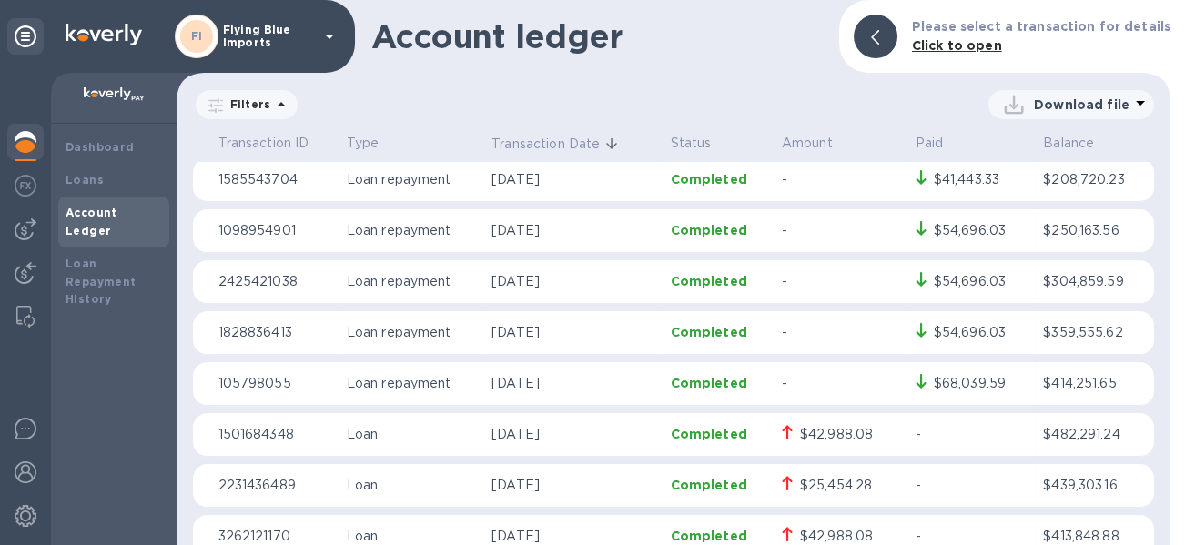
click at [1059, 98] on p "Download file" at bounding box center [1082, 105] width 96 height 18
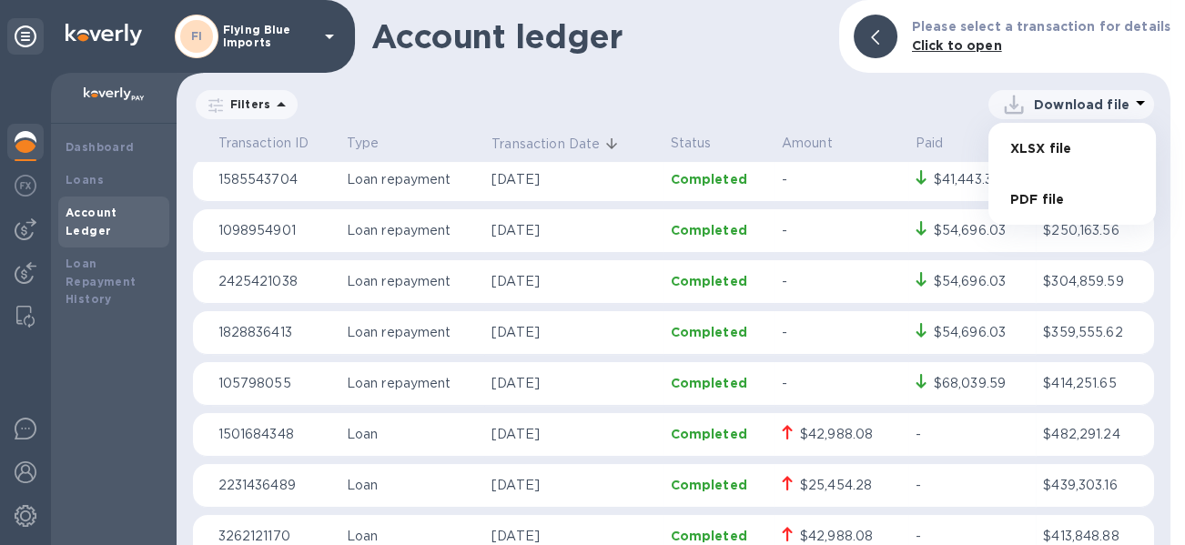
click at [1049, 144] on li "XLSX file" at bounding box center [1072, 148] width 124 height 51
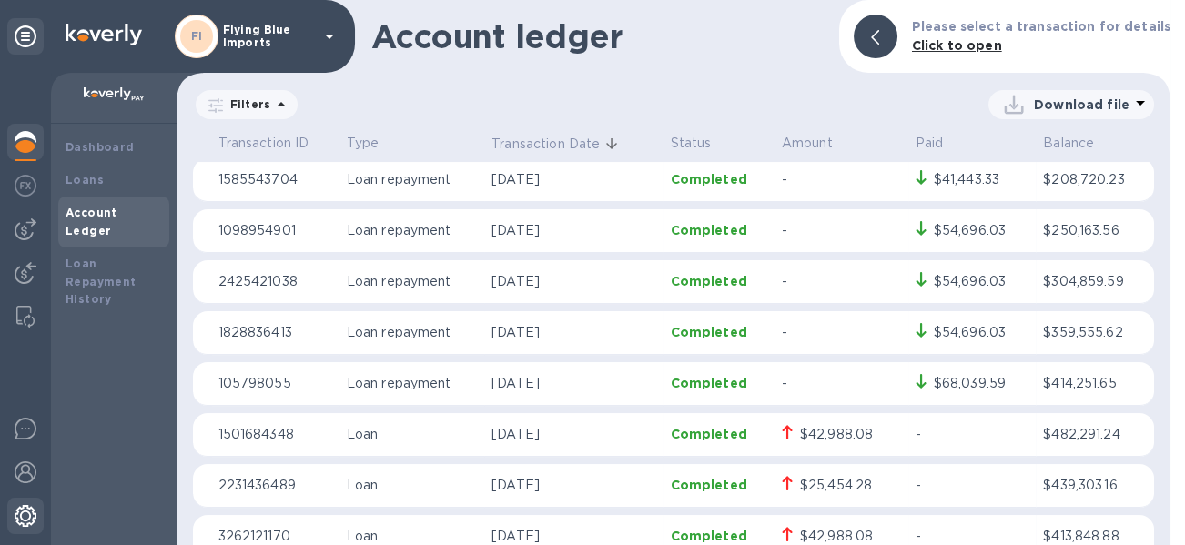
click at [29, 516] on img at bounding box center [26, 516] width 22 height 22
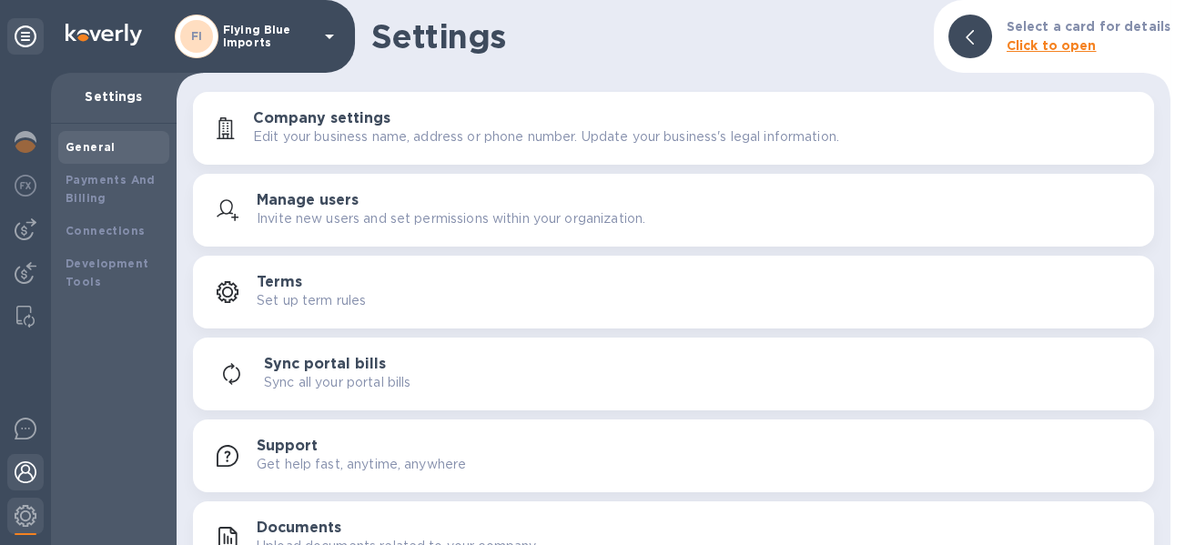
click at [19, 466] on img at bounding box center [26, 472] width 22 height 22
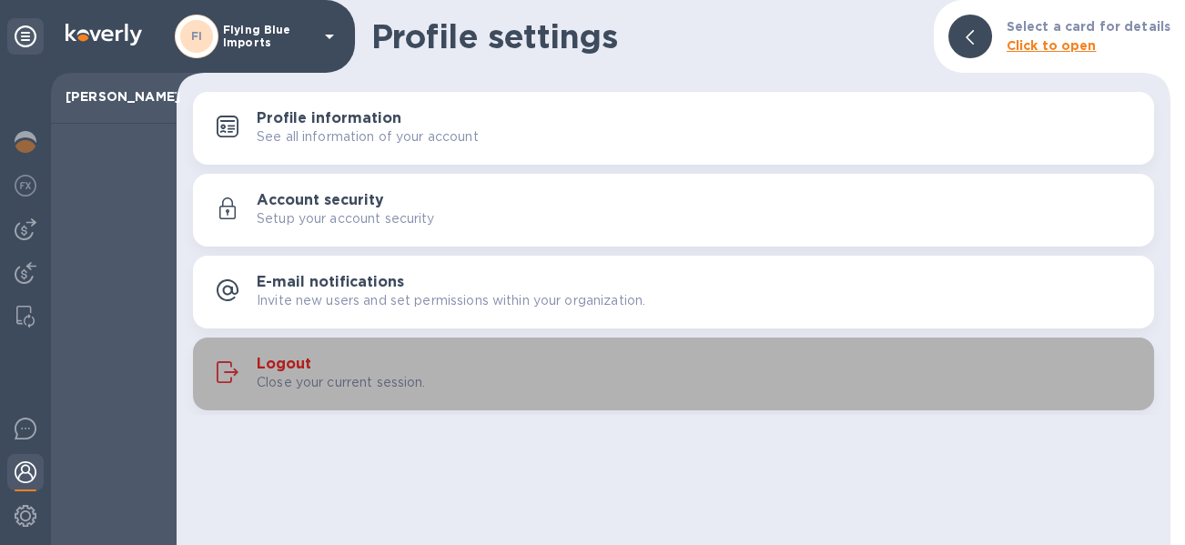
click at [313, 381] on p "Close your current session." at bounding box center [341, 382] width 169 height 19
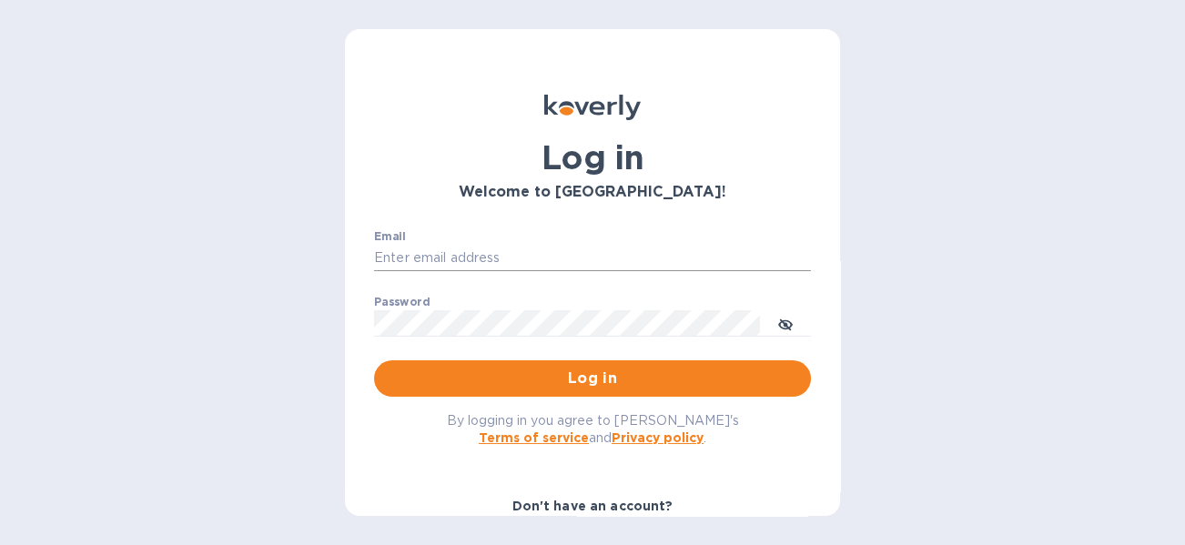
drag, startPoint x: 510, startPoint y: 259, endPoint x: 524, endPoint y: 258, distance: 14.6
click at [510, 258] on input "Email" at bounding box center [592, 258] width 437 height 27
type input "mnelms@proteafinancial.com"
